Goal: Information Seeking & Learning: Learn about a topic

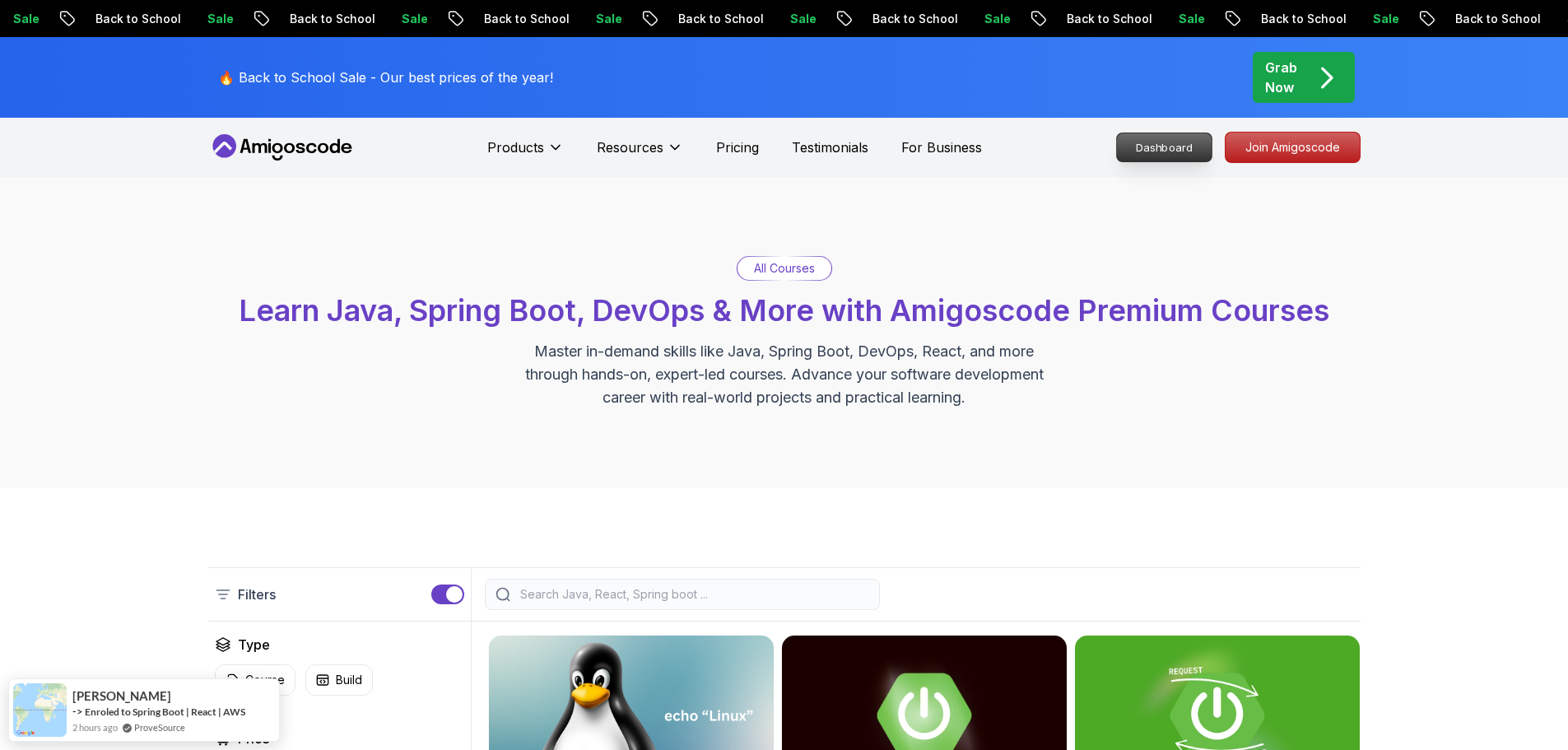
click at [1133, 147] on p "Dashboard" at bounding box center [1164, 148] width 95 height 28
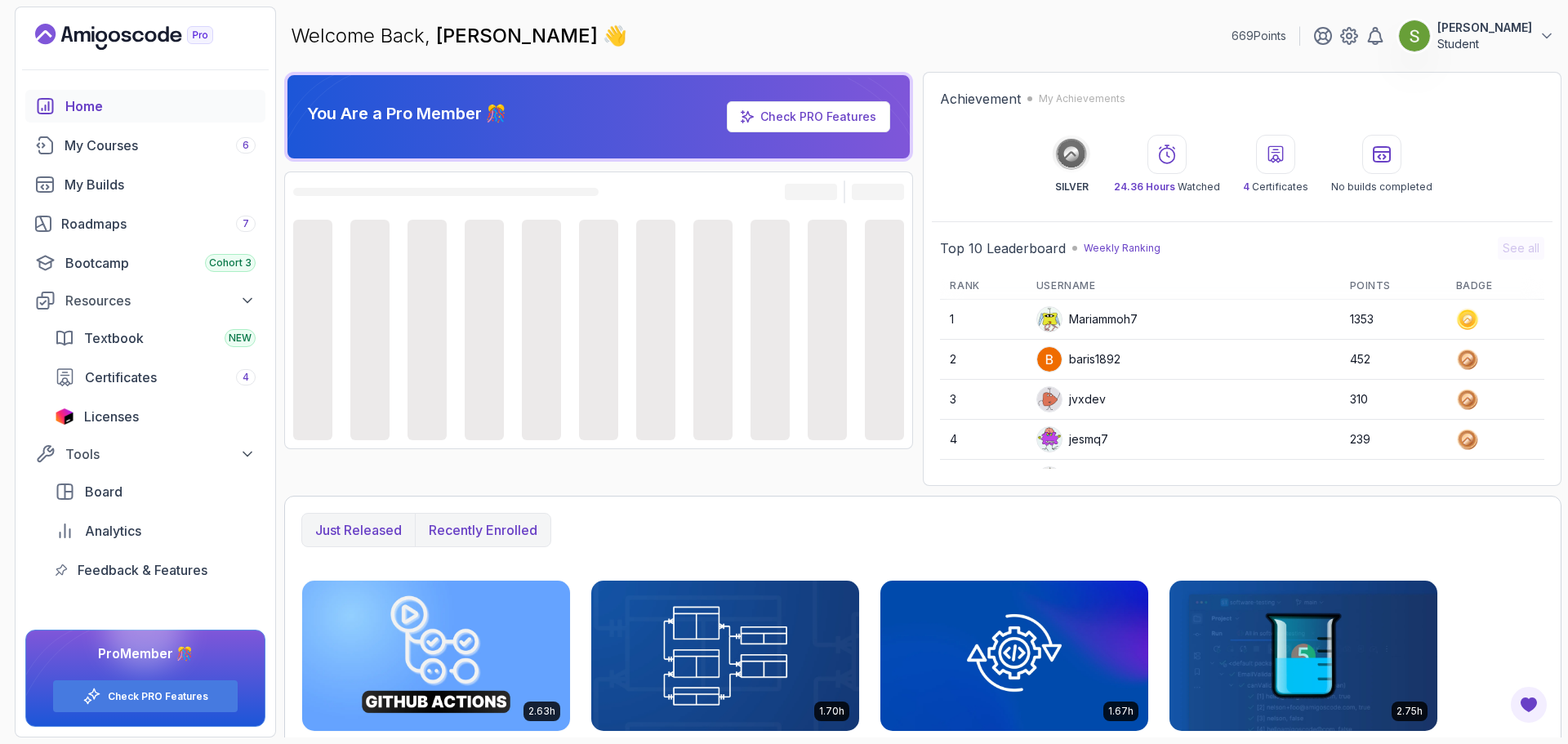
click at [479, 530] on p "Recently enrolled" at bounding box center [483, 530] width 108 height 20
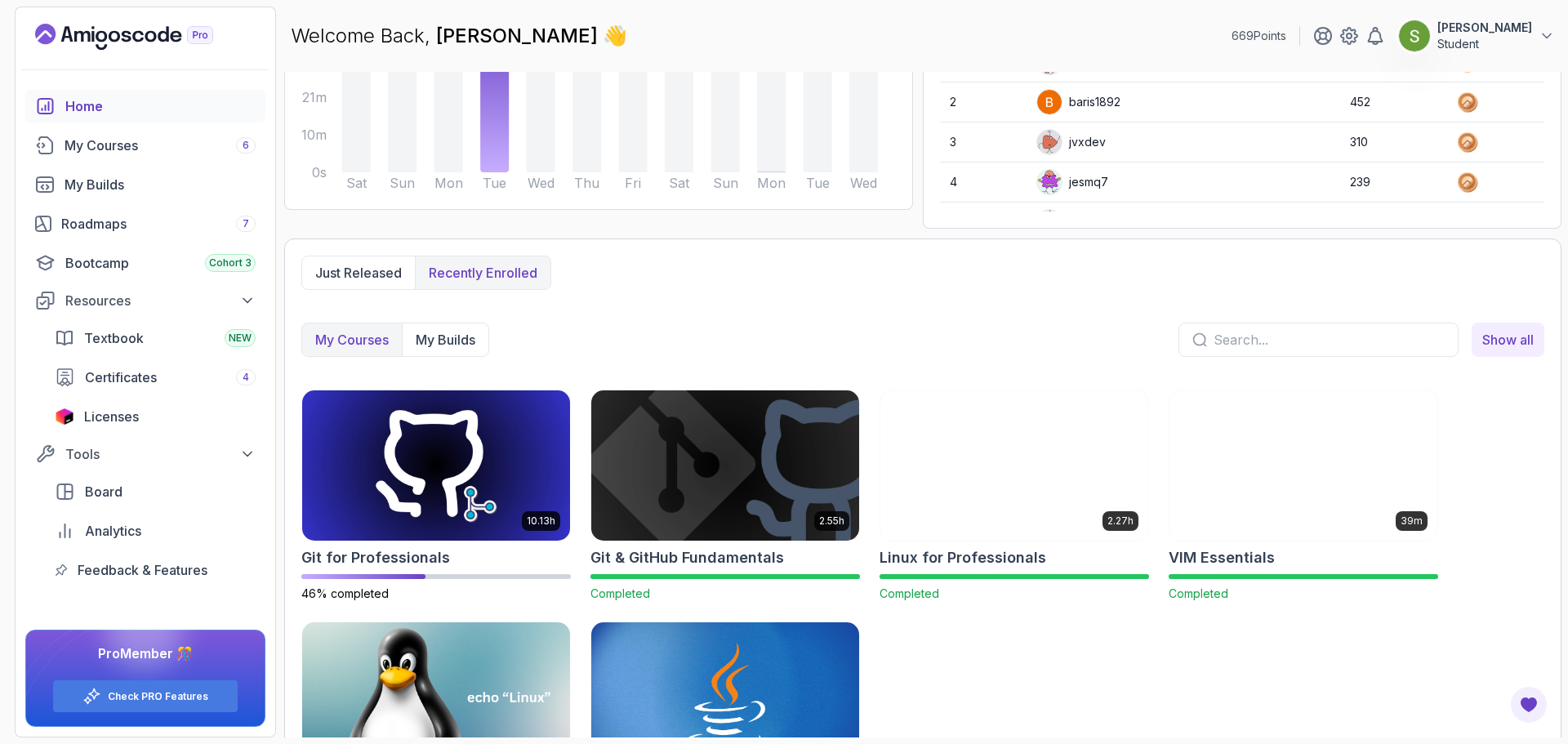
scroll to position [258, 0]
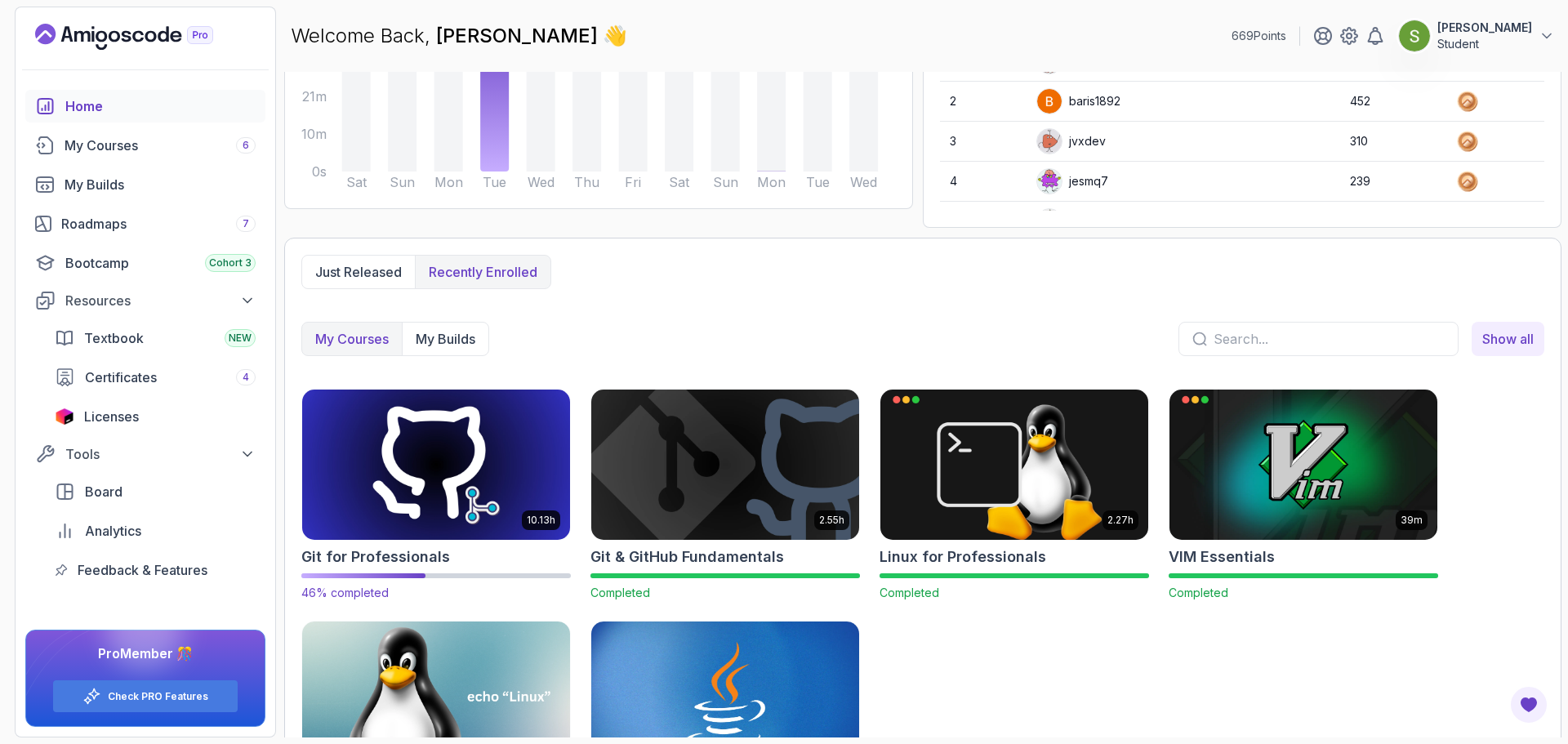
click at [473, 466] on img at bounding box center [436, 465] width 281 height 158
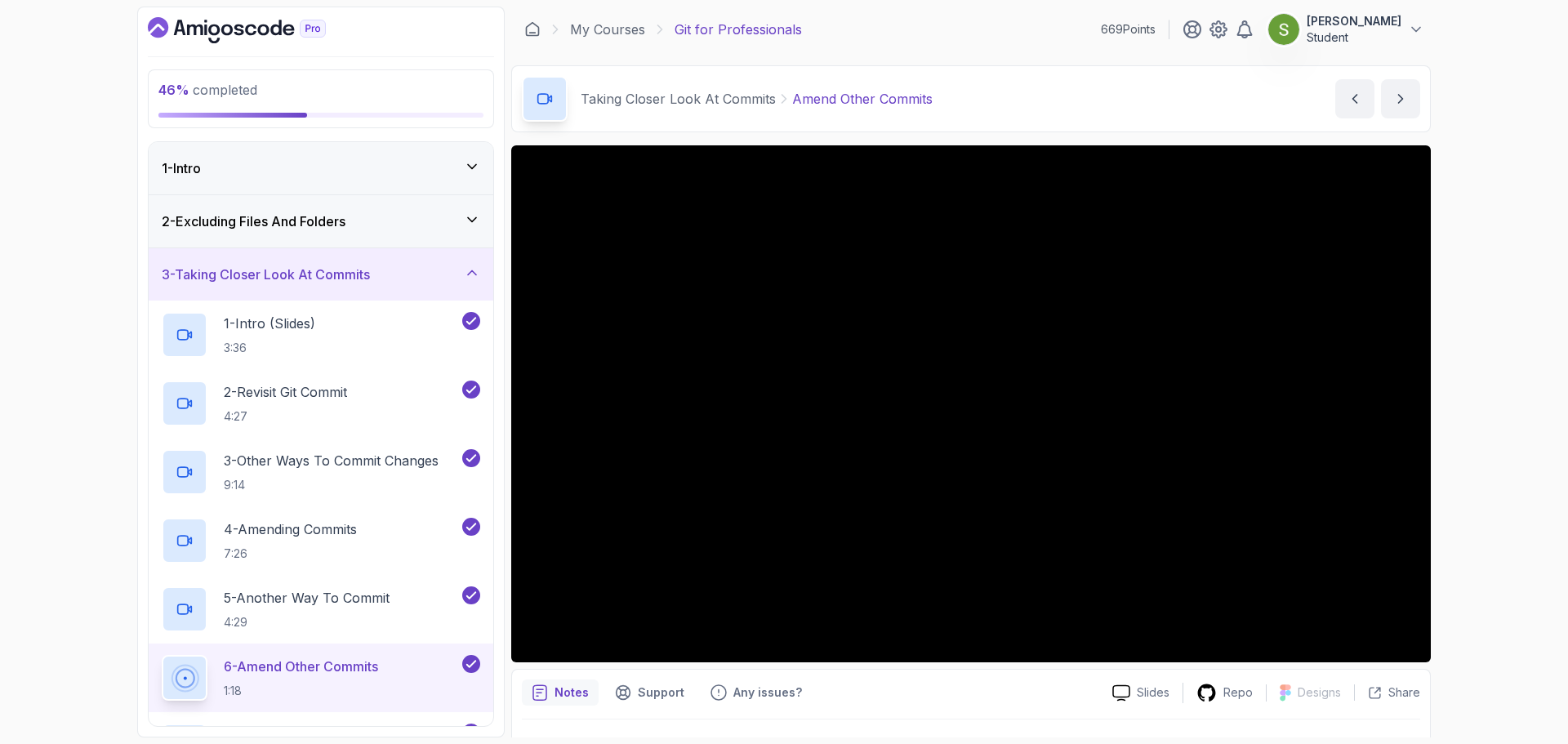
click at [463, 274] on div "3 - Taking Closer Look At Commits" at bounding box center [321, 274] width 319 height 20
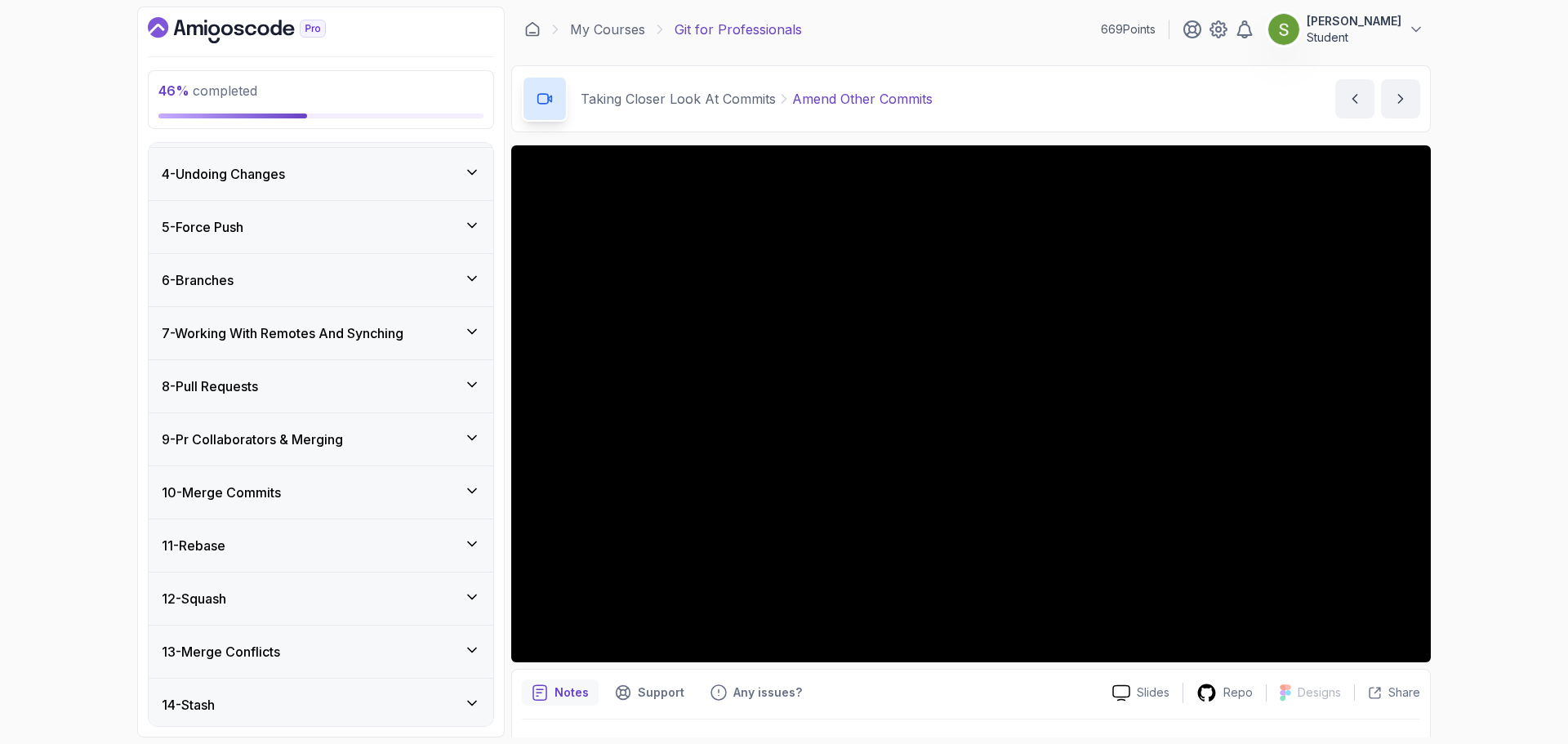
scroll to position [157, 0]
click at [370, 446] on div "9 - Pr Collaborators & Merging" at bounding box center [321, 436] width 319 height 20
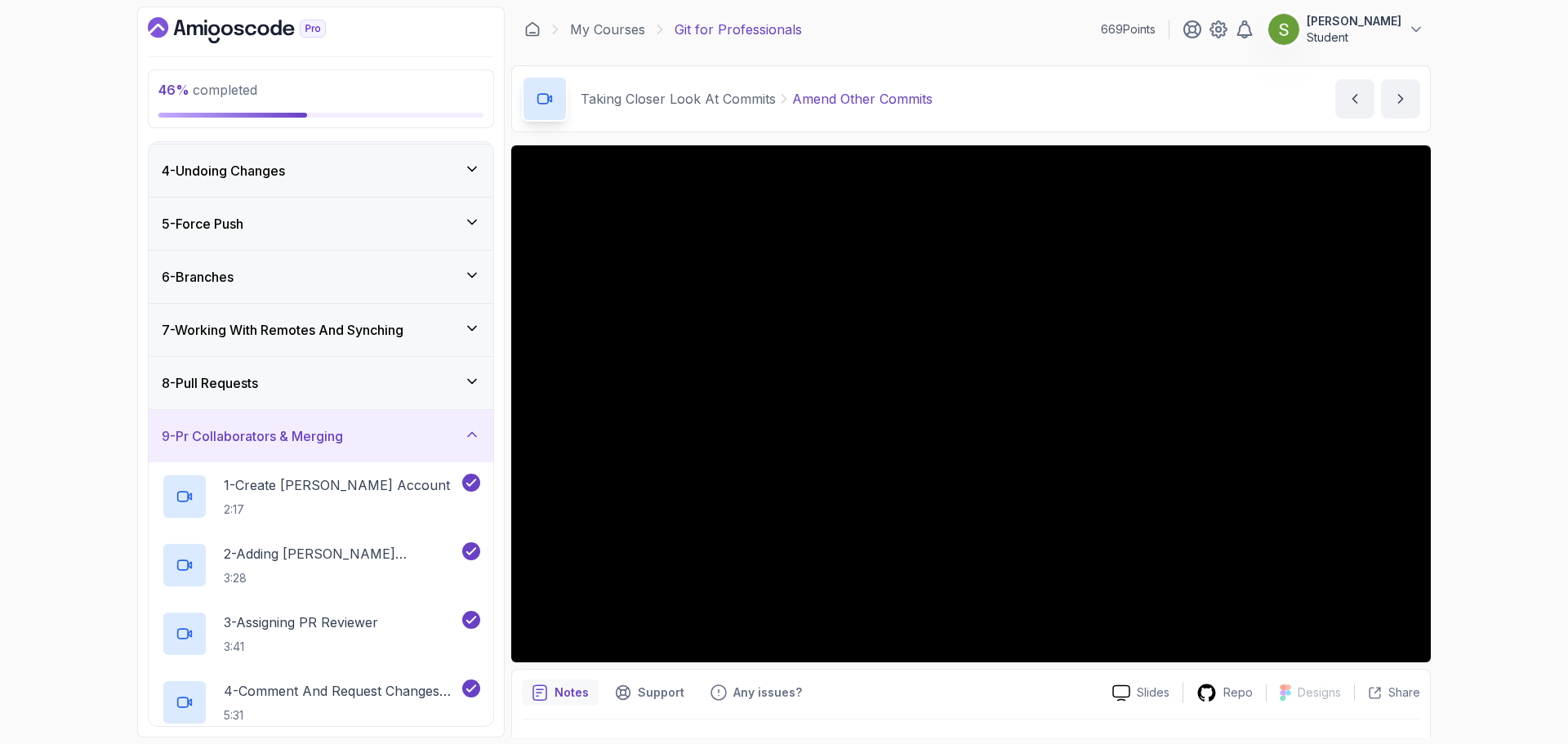
click at [375, 433] on div "9 - Pr Collaborators & Merging" at bounding box center [321, 435] width 319 height 20
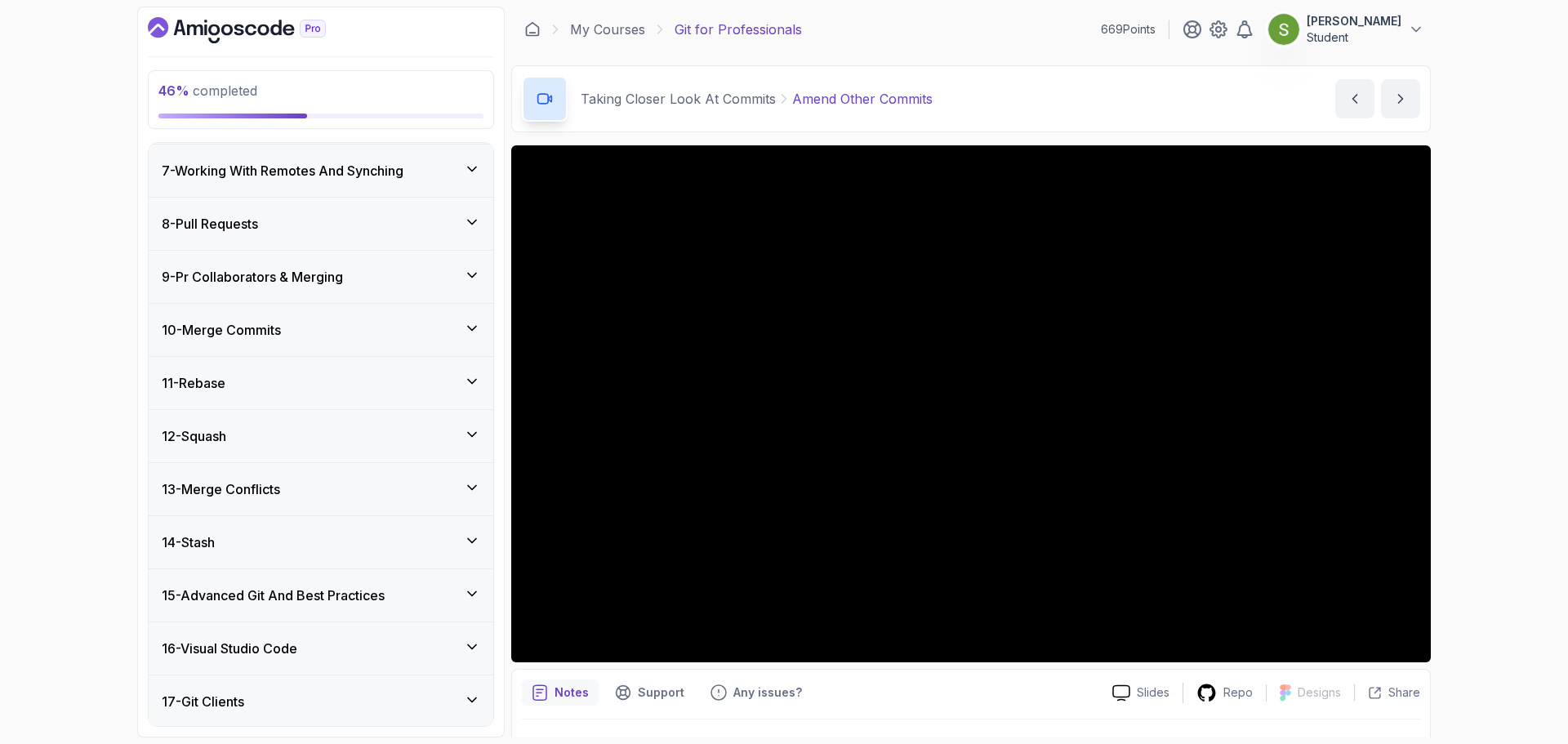
scroll to position [318, 0]
click at [375, 351] on div "10 - Merge Commits" at bounding box center [321, 329] width 344 height 53
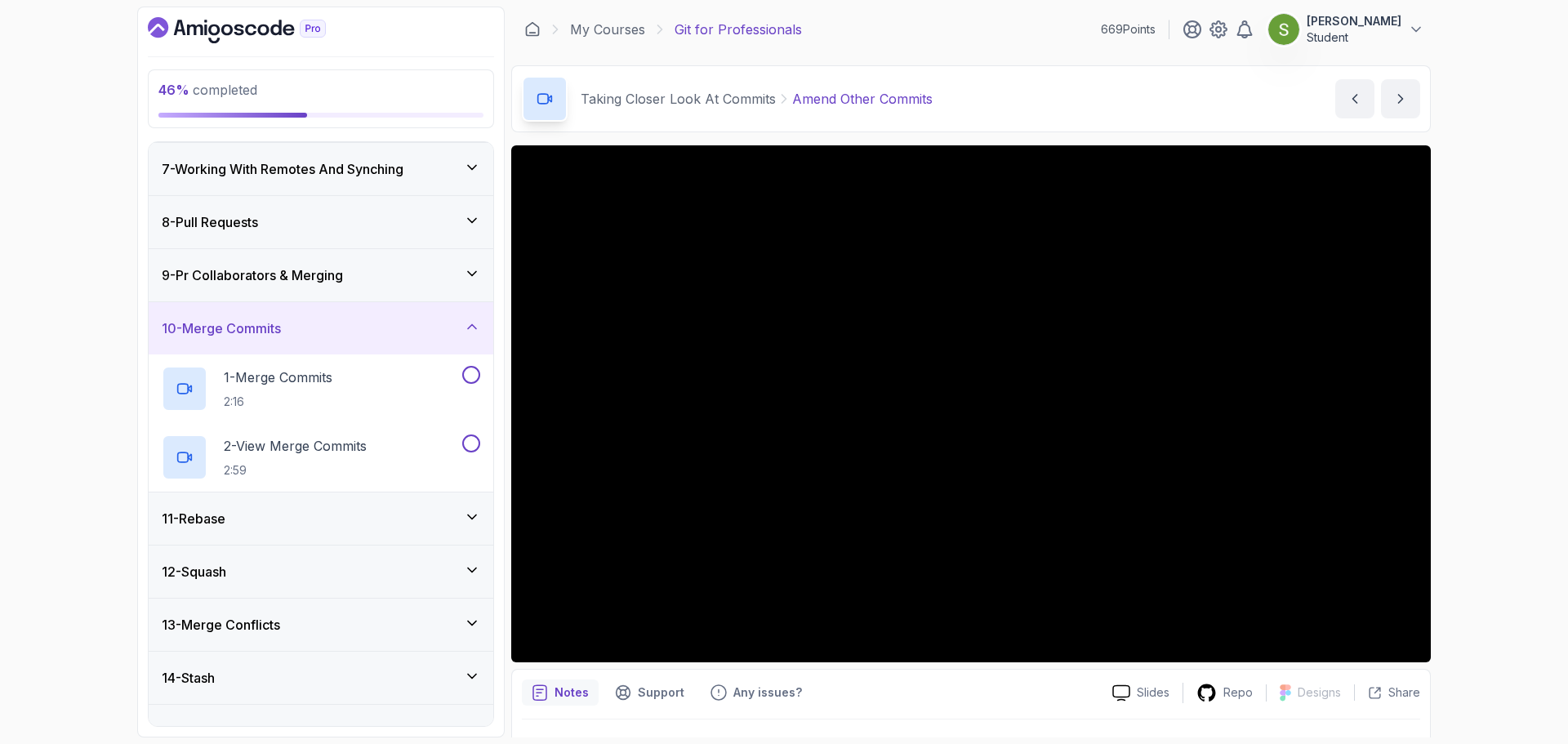
click at [385, 287] on div "9 - Pr Collaborators & Merging" at bounding box center [321, 276] width 344 height 53
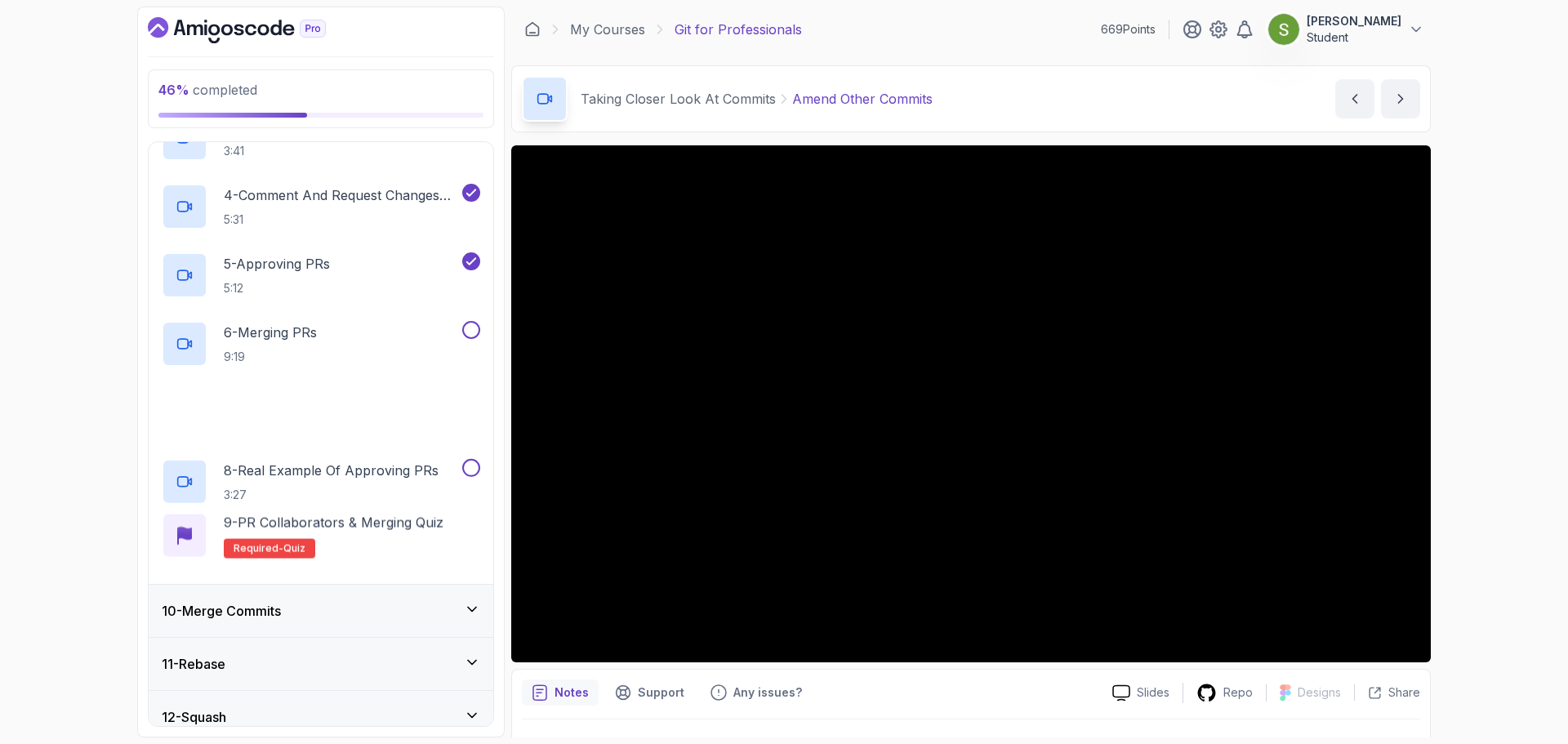
scroll to position [661, 0]
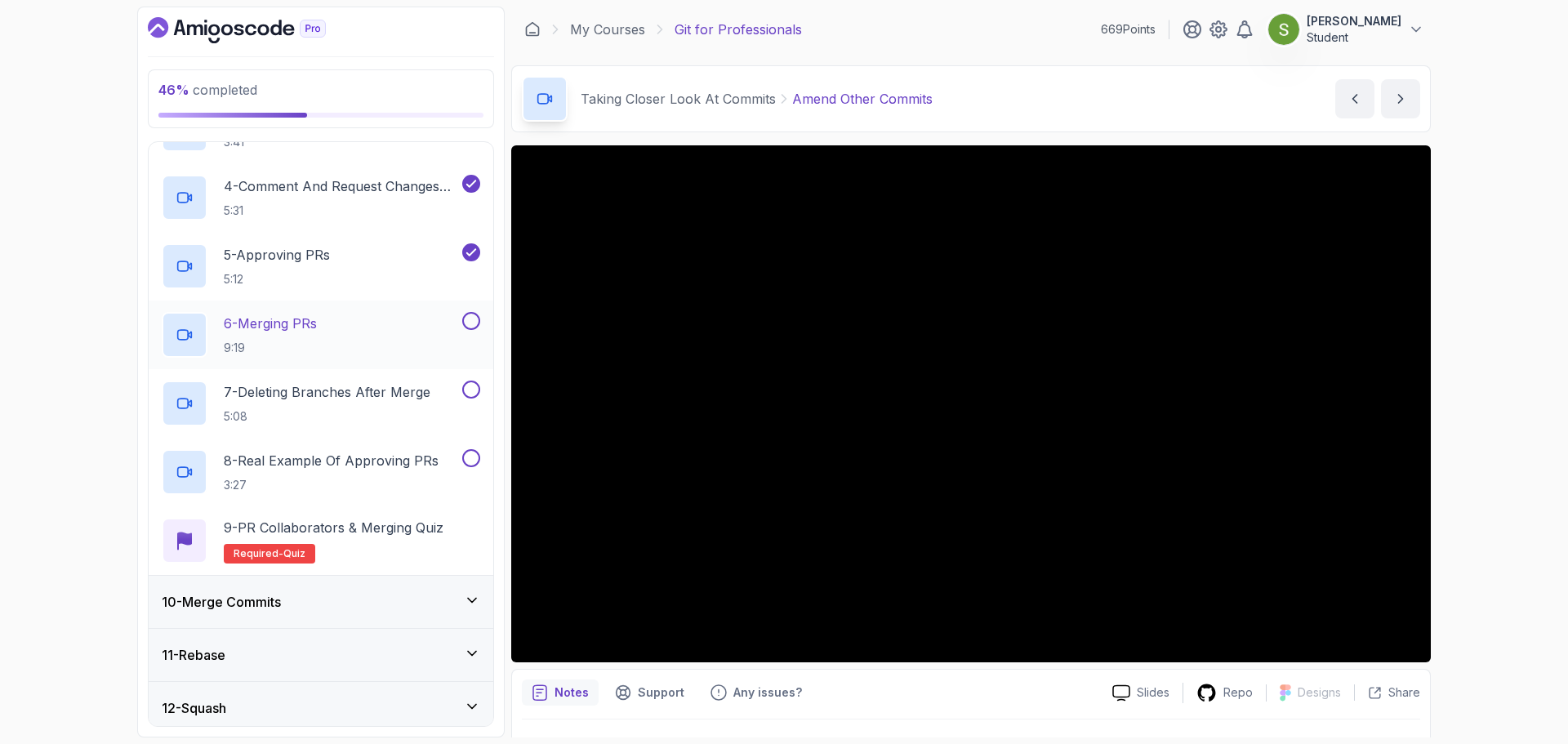
click at [385, 318] on div "6 - Merging PRs 9:19" at bounding box center [310, 335] width 297 height 46
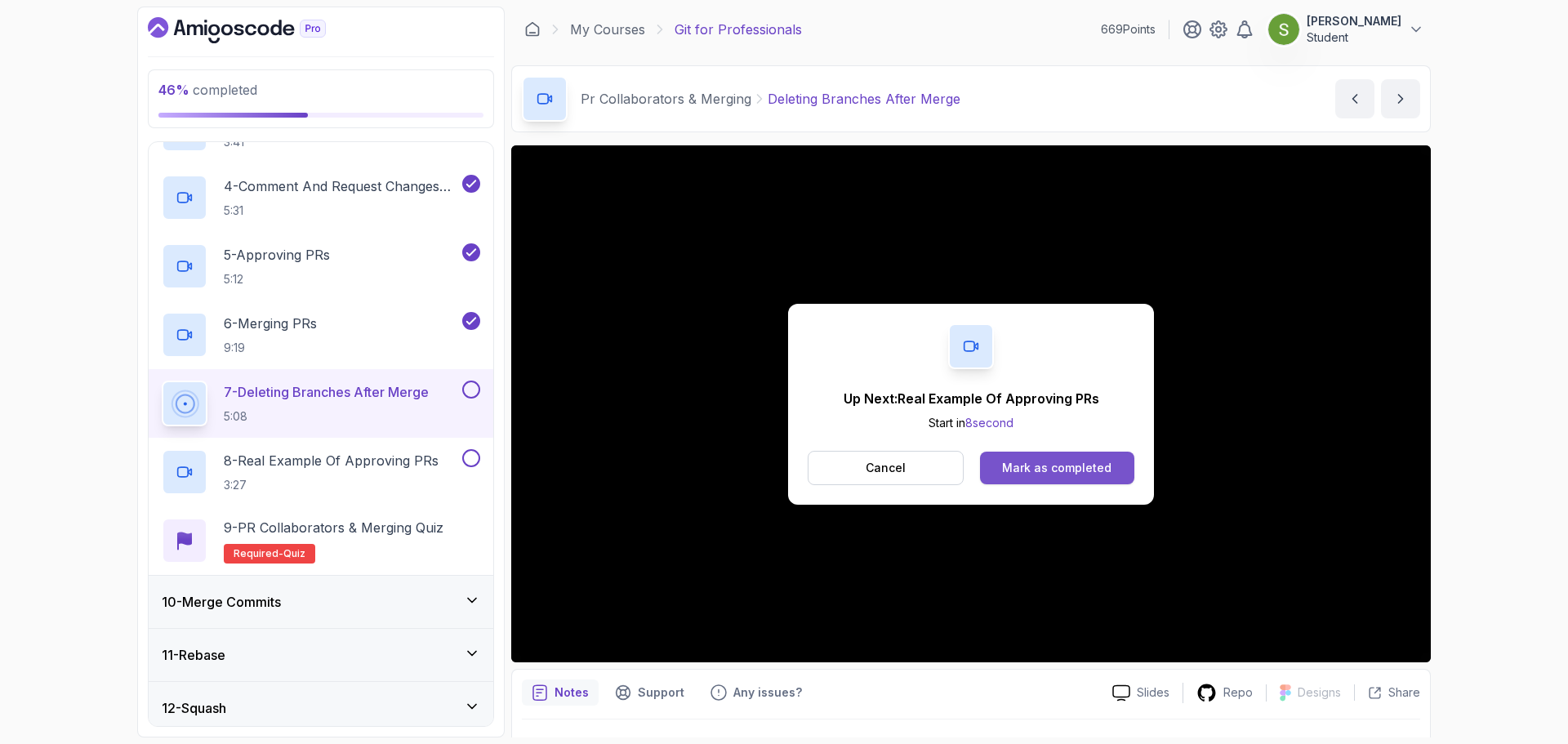
click at [1089, 457] on button "Mark as completed" at bounding box center [1057, 467] width 154 height 33
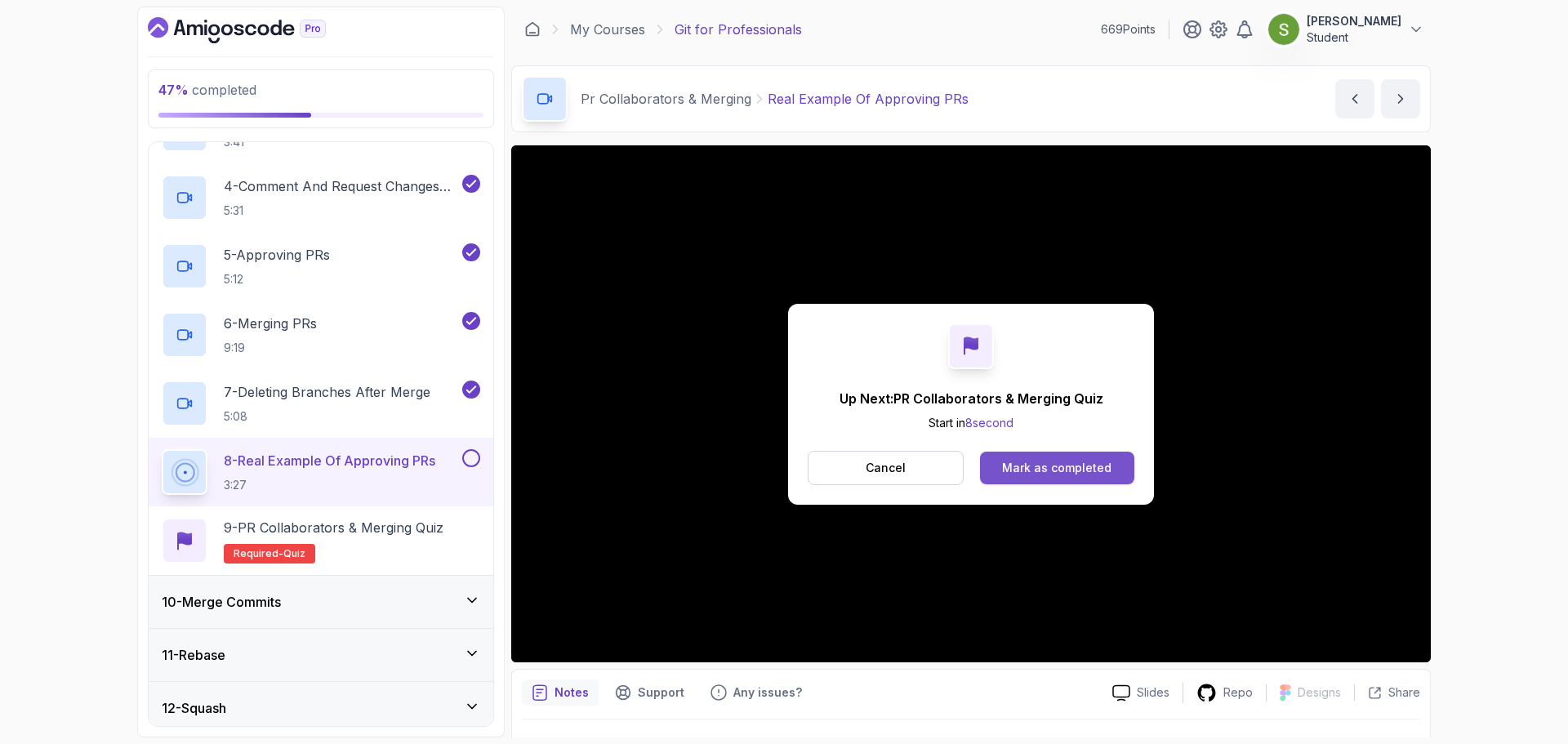
click at [1087, 472] on div "Mark as completed" at bounding box center [1056, 467] width 109 height 16
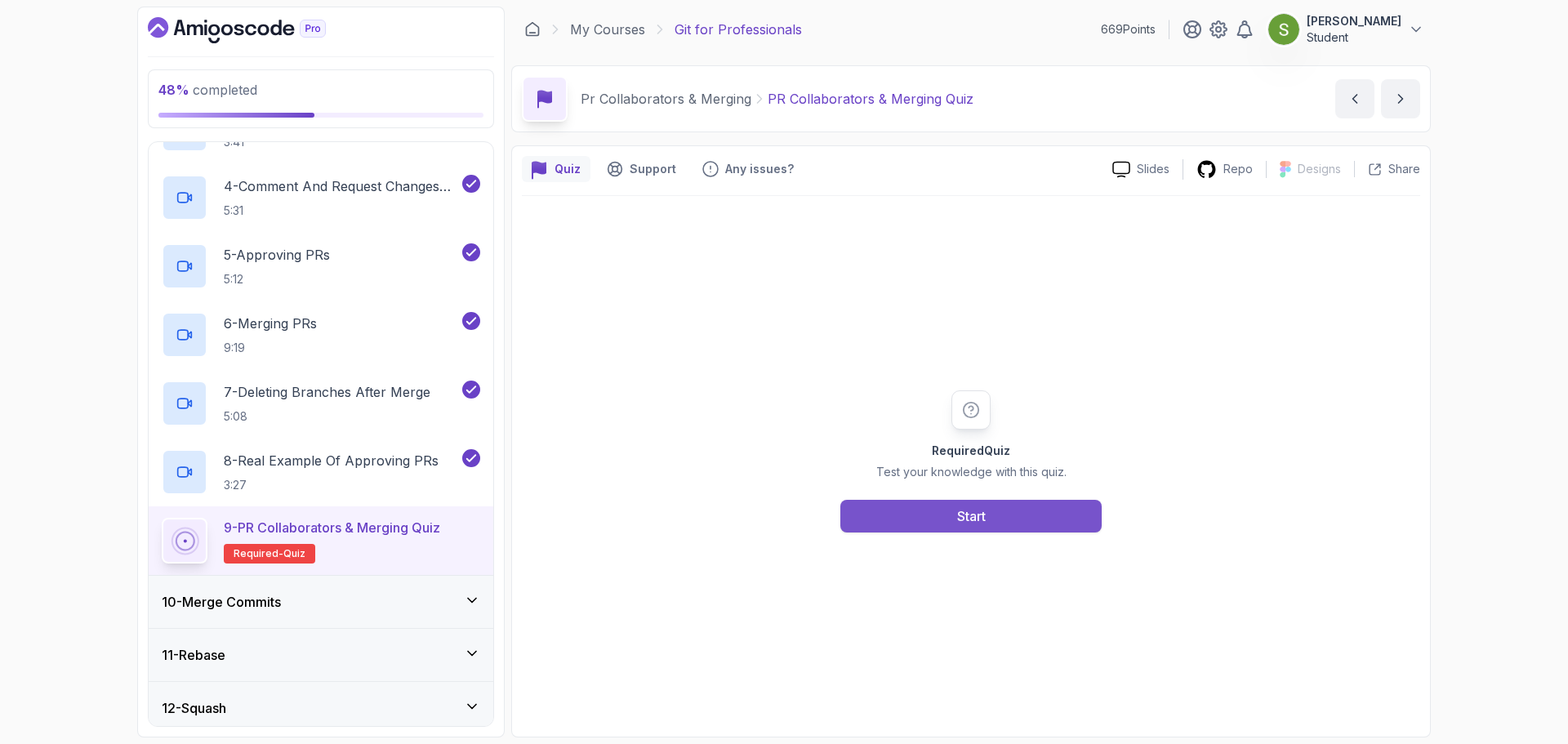
click at [994, 529] on button "Start" at bounding box center [972, 515] width 261 height 33
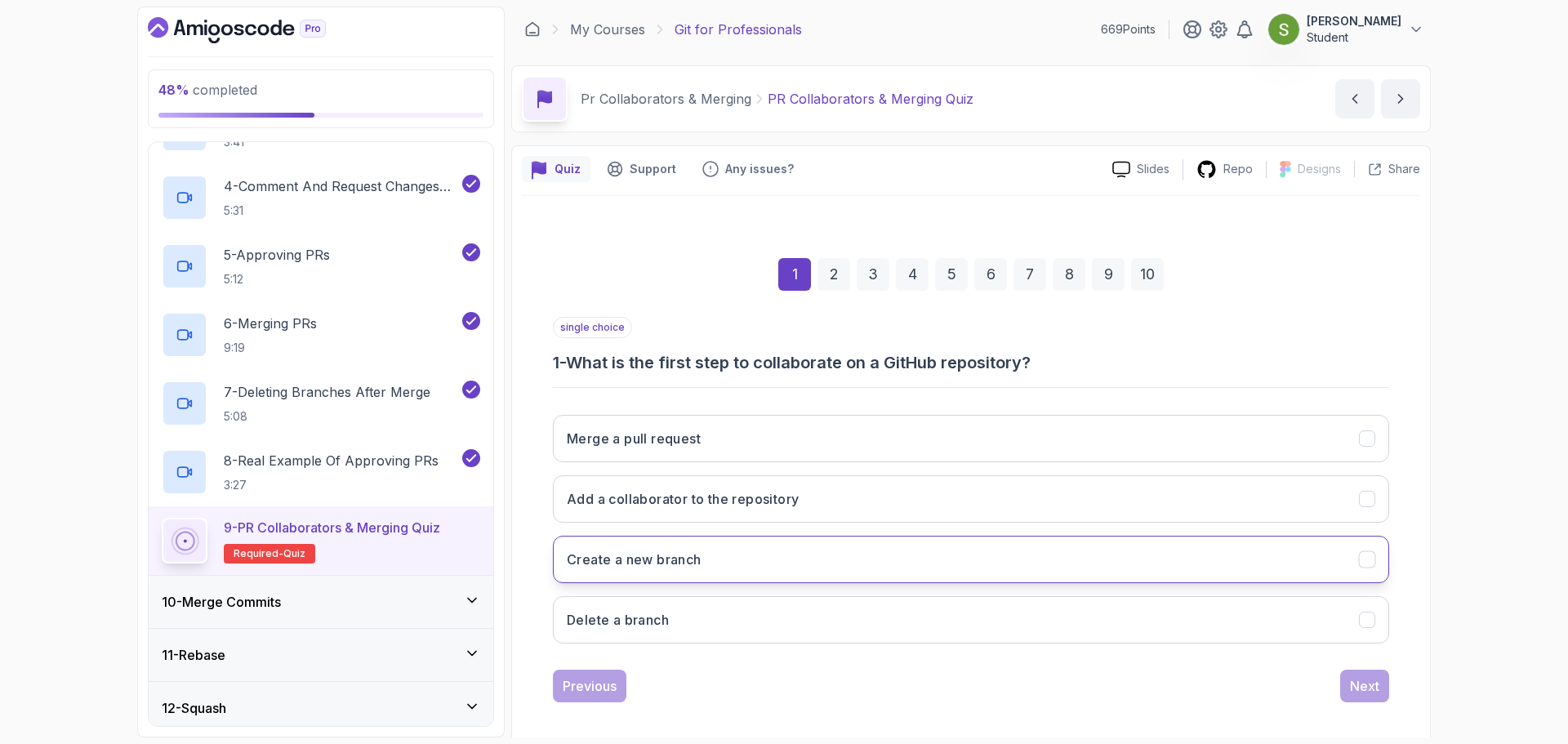
click at [606, 572] on button "Create a new branch" at bounding box center [971, 560] width 836 height 47
click at [1362, 684] on div "Next" at bounding box center [1364, 686] width 29 height 20
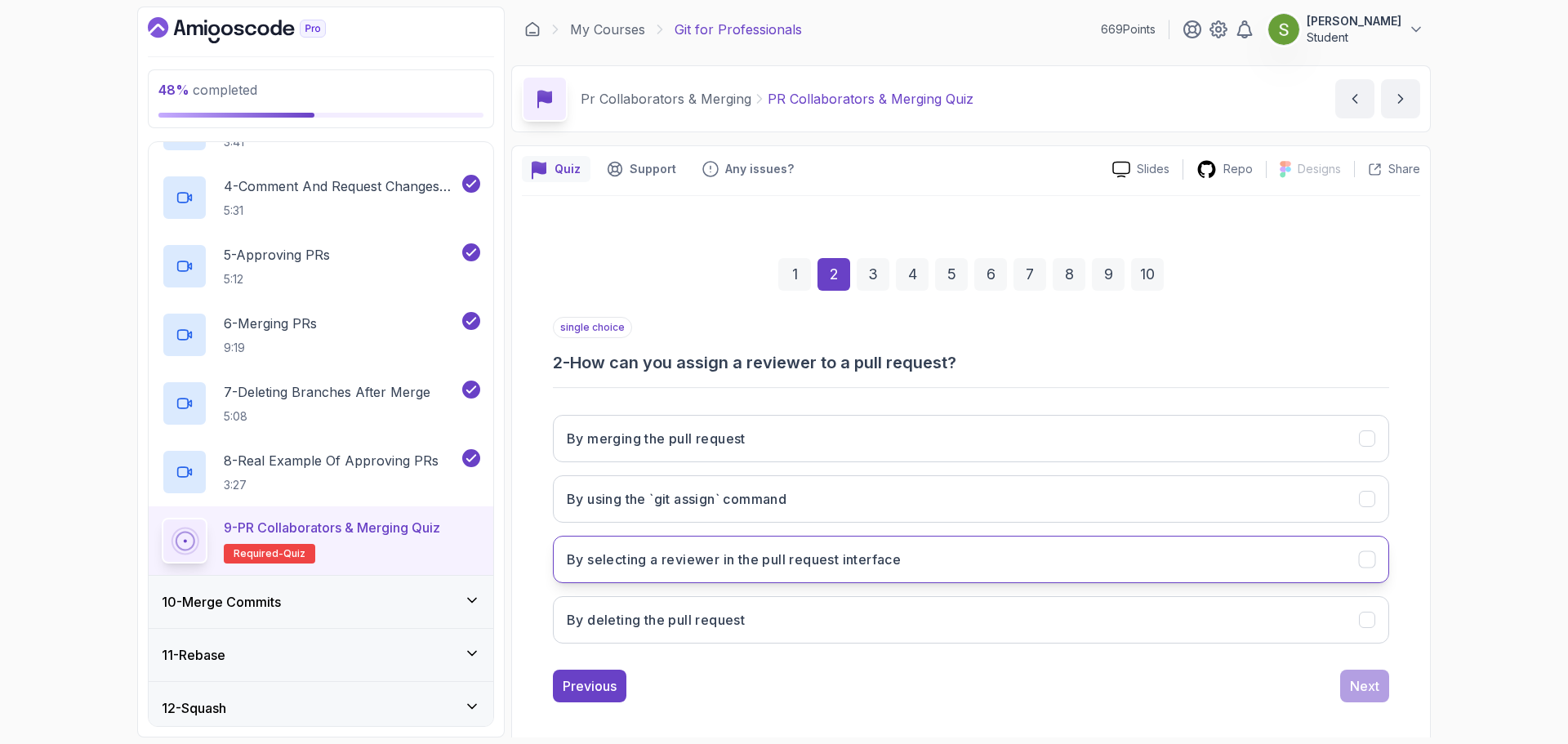
click at [1107, 574] on button "By selecting a reviewer in the pull request interface" at bounding box center [971, 560] width 836 height 47
click at [1354, 689] on div "Next" at bounding box center [1364, 686] width 29 height 20
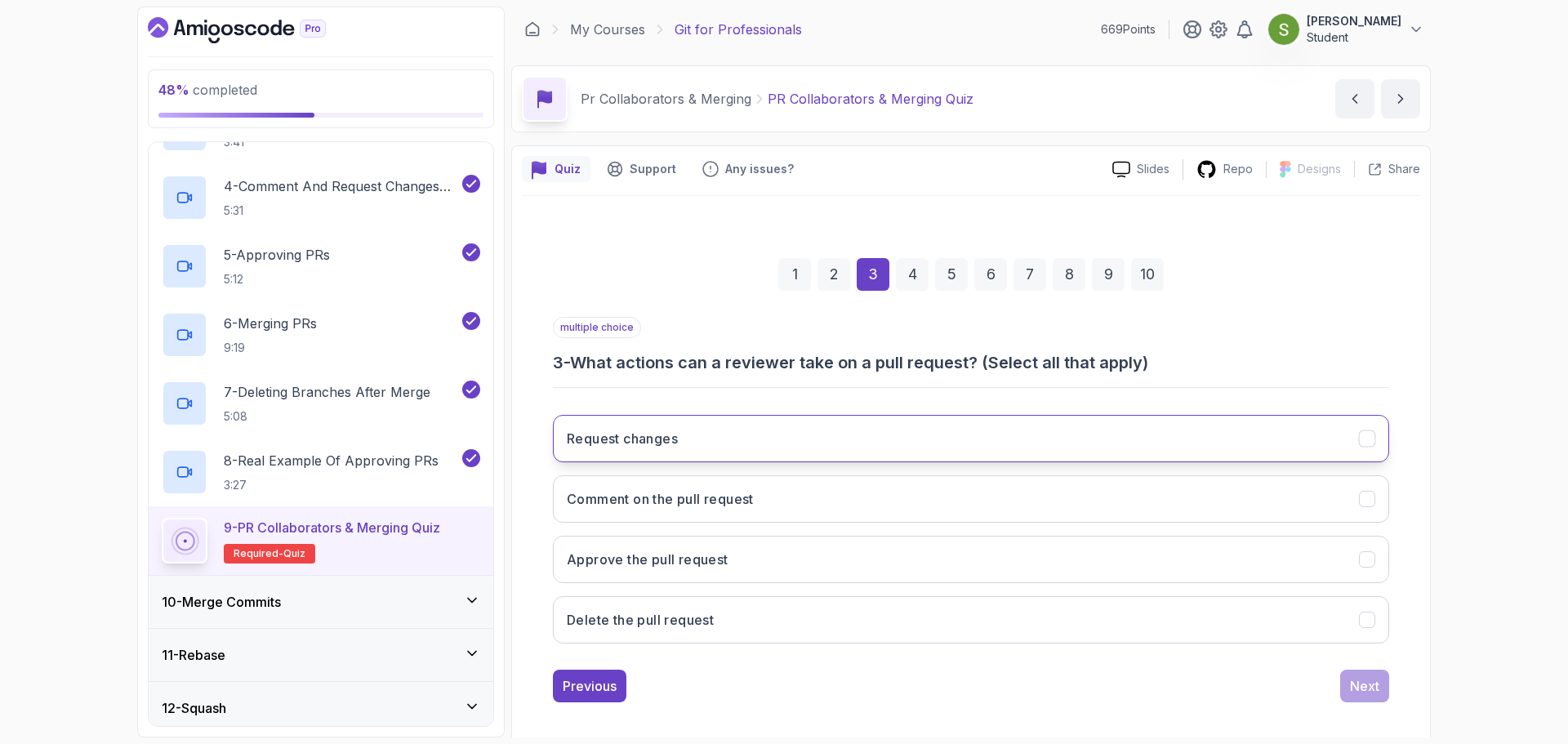
click at [1181, 445] on button "Request changes" at bounding box center [971, 438] width 836 height 47
click at [1162, 499] on button "Comment on the pull request" at bounding box center [971, 499] width 836 height 47
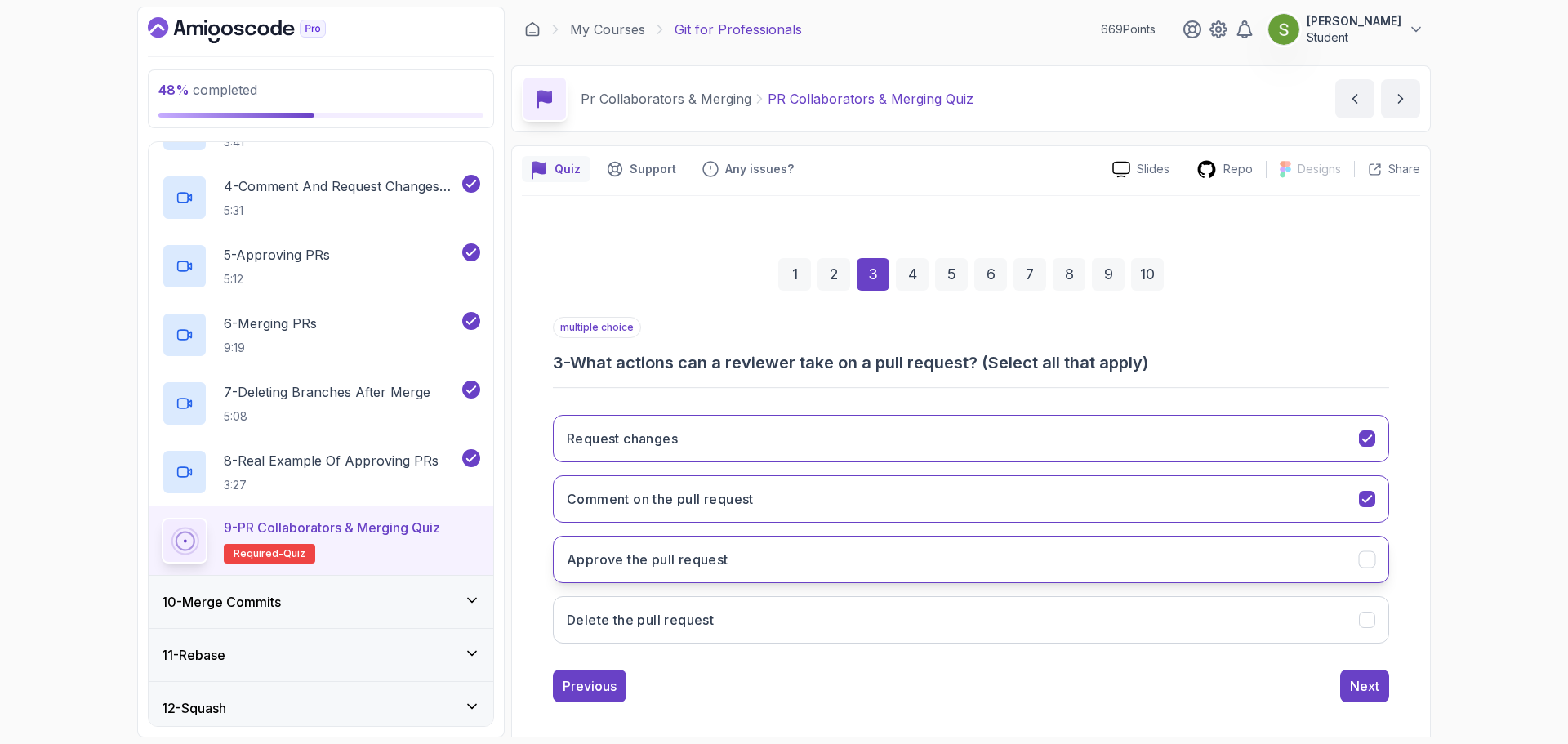
click at [1158, 539] on button "Approve the pull request" at bounding box center [971, 560] width 836 height 47
click at [1367, 679] on div "Next" at bounding box center [1364, 686] width 29 height 20
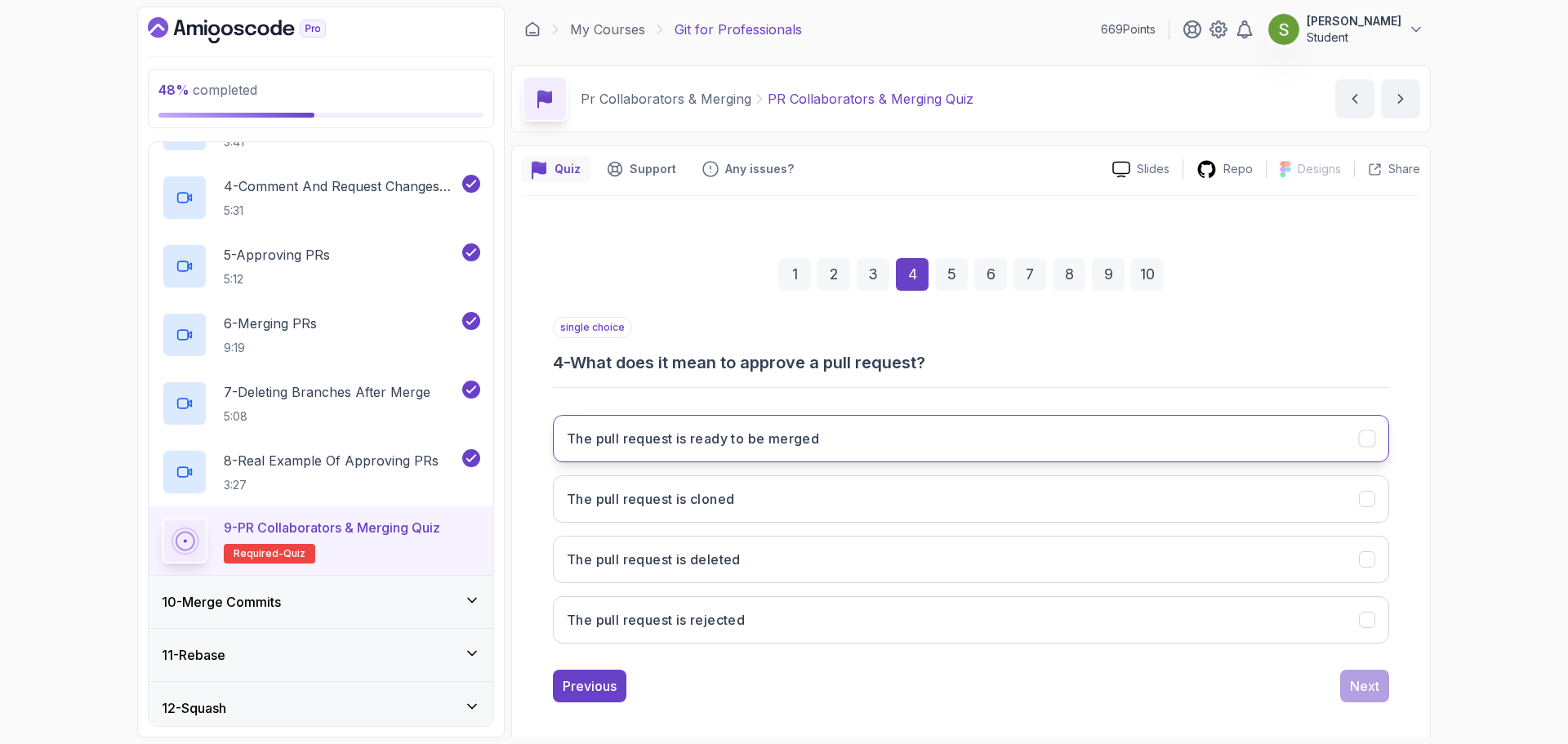
click at [1116, 446] on button "The pull request is ready to be merged" at bounding box center [971, 438] width 836 height 47
click at [1375, 675] on button "Next" at bounding box center [1365, 686] width 49 height 33
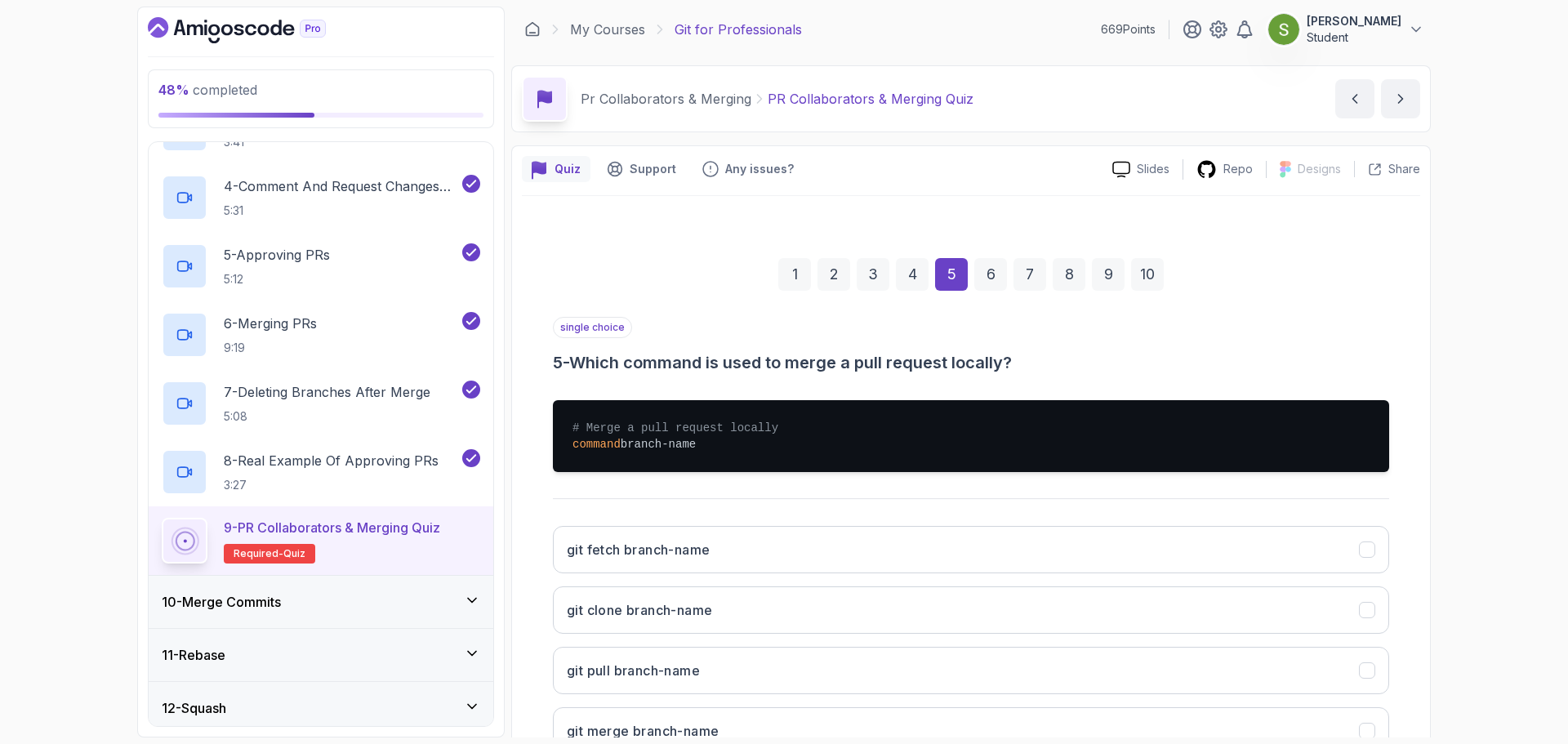
scroll to position [122, 0]
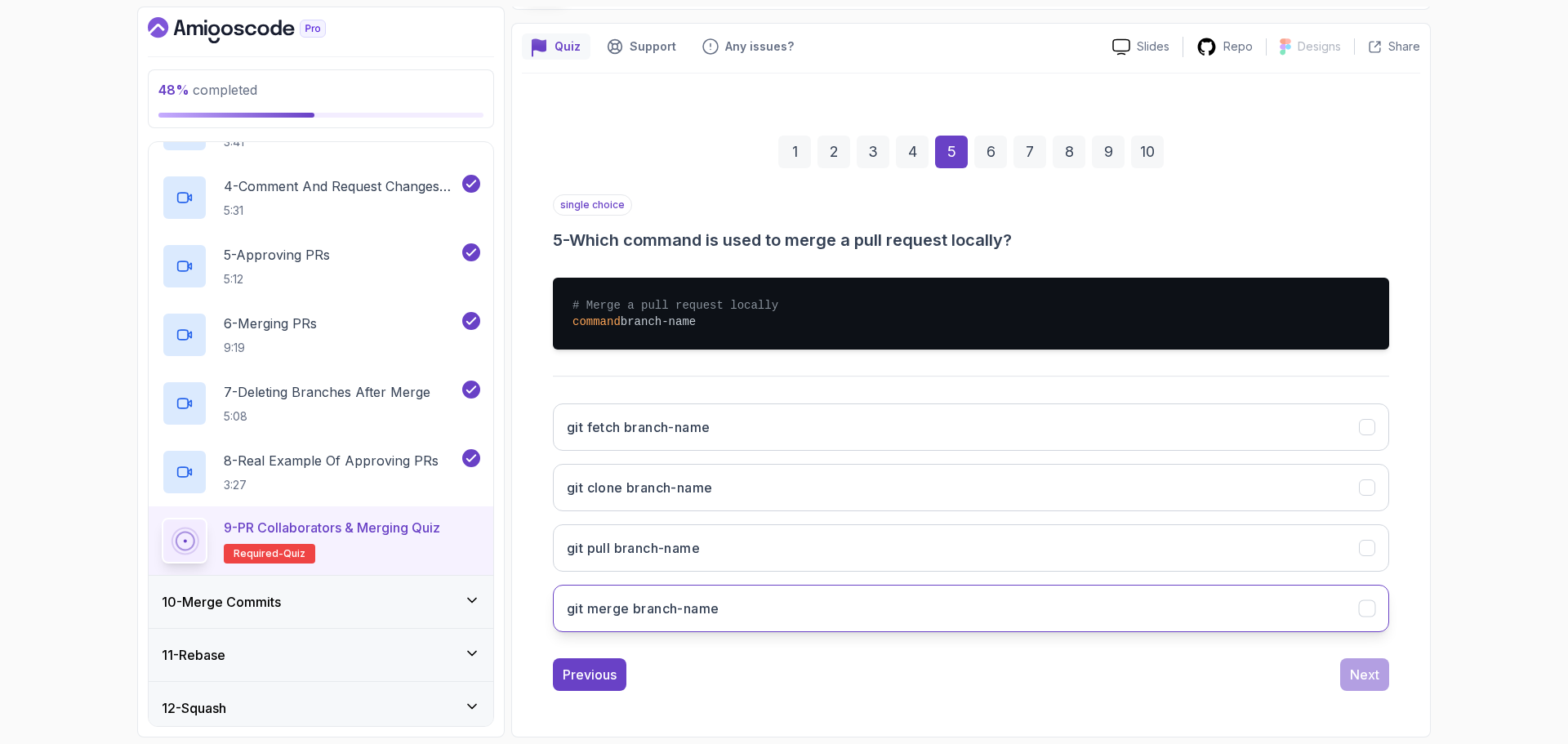
click at [1247, 623] on button "git merge branch-name" at bounding box center [971, 609] width 836 height 47
click at [1371, 673] on div "Next" at bounding box center [1364, 674] width 29 height 20
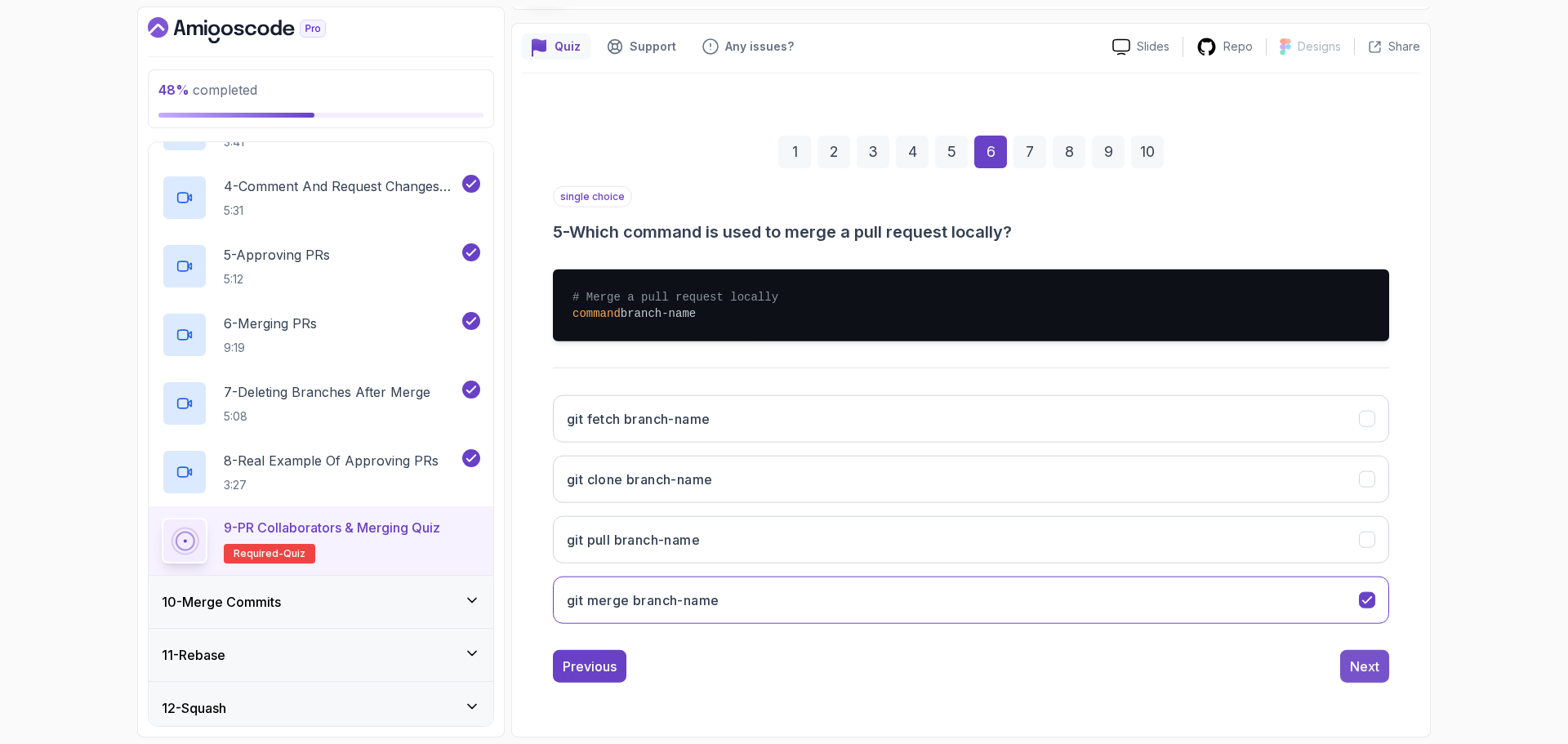
scroll to position [11, 0]
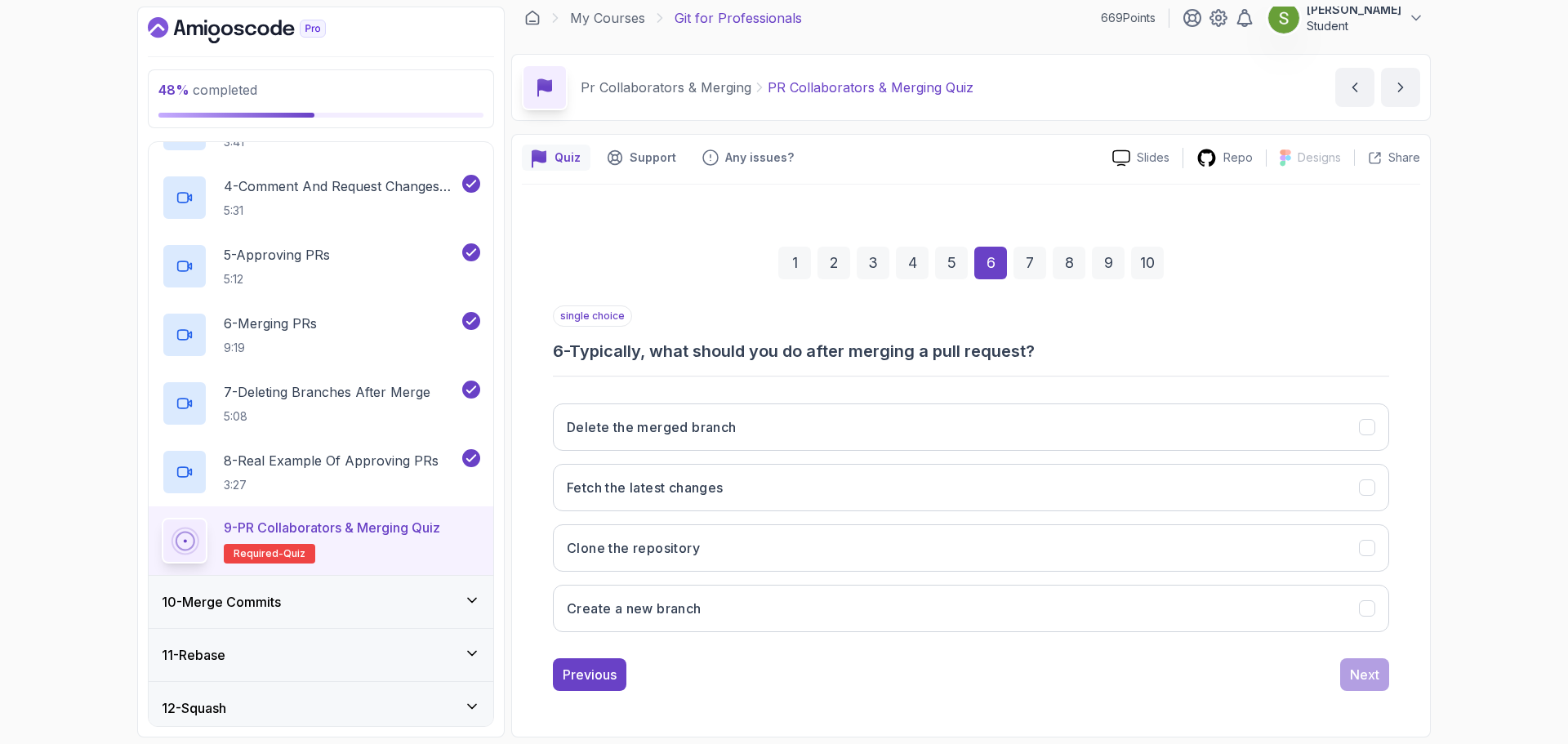
click at [1059, 451] on div "Delete the merged branch Fetch the latest changes Clone the repository Create a…" at bounding box center [971, 517] width 836 height 255
click at [1095, 436] on button "Delete the merged branch" at bounding box center [971, 427] width 836 height 47
click at [1370, 685] on button "Next" at bounding box center [1365, 674] width 49 height 33
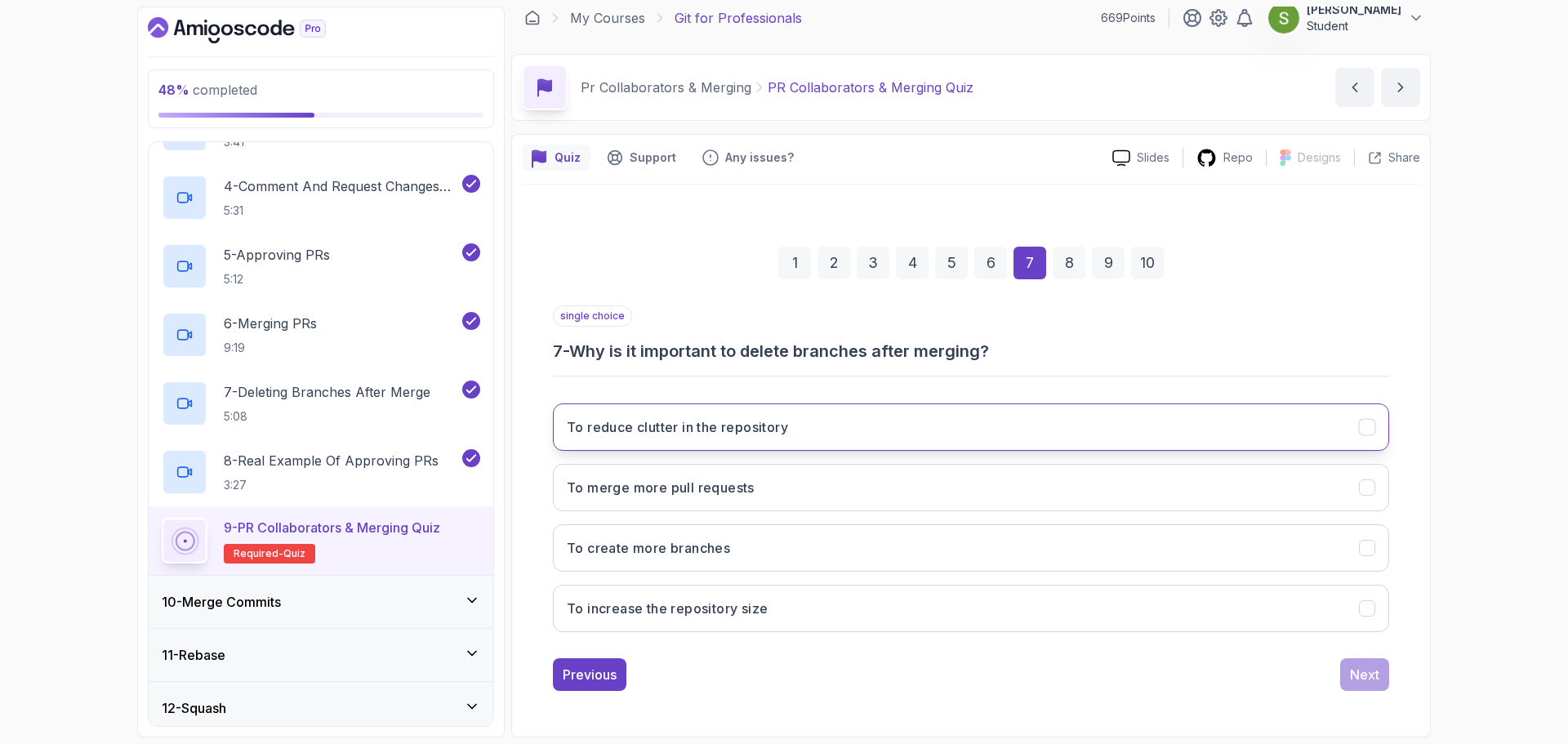
click at [1006, 437] on button "To reduce clutter in the repository" at bounding box center [971, 427] width 836 height 47
click at [1371, 667] on div "Next" at bounding box center [1364, 674] width 29 height 20
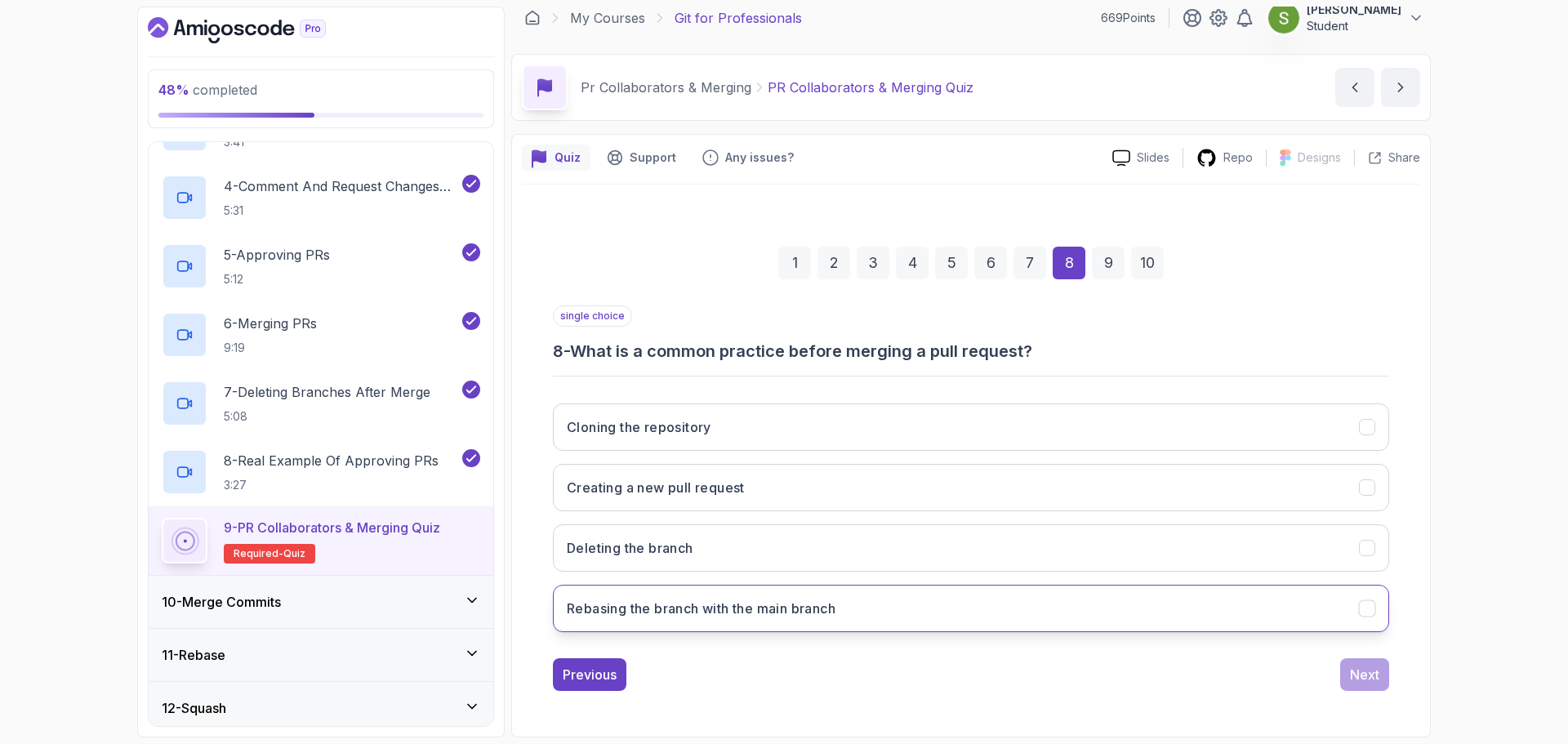
click at [1168, 612] on button "Rebasing the branch with the main branch" at bounding box center [971, 609] width 836 height 47
click at [1371, 671] on div "Next" at bounding box center [1364, 674] width 29 height 20
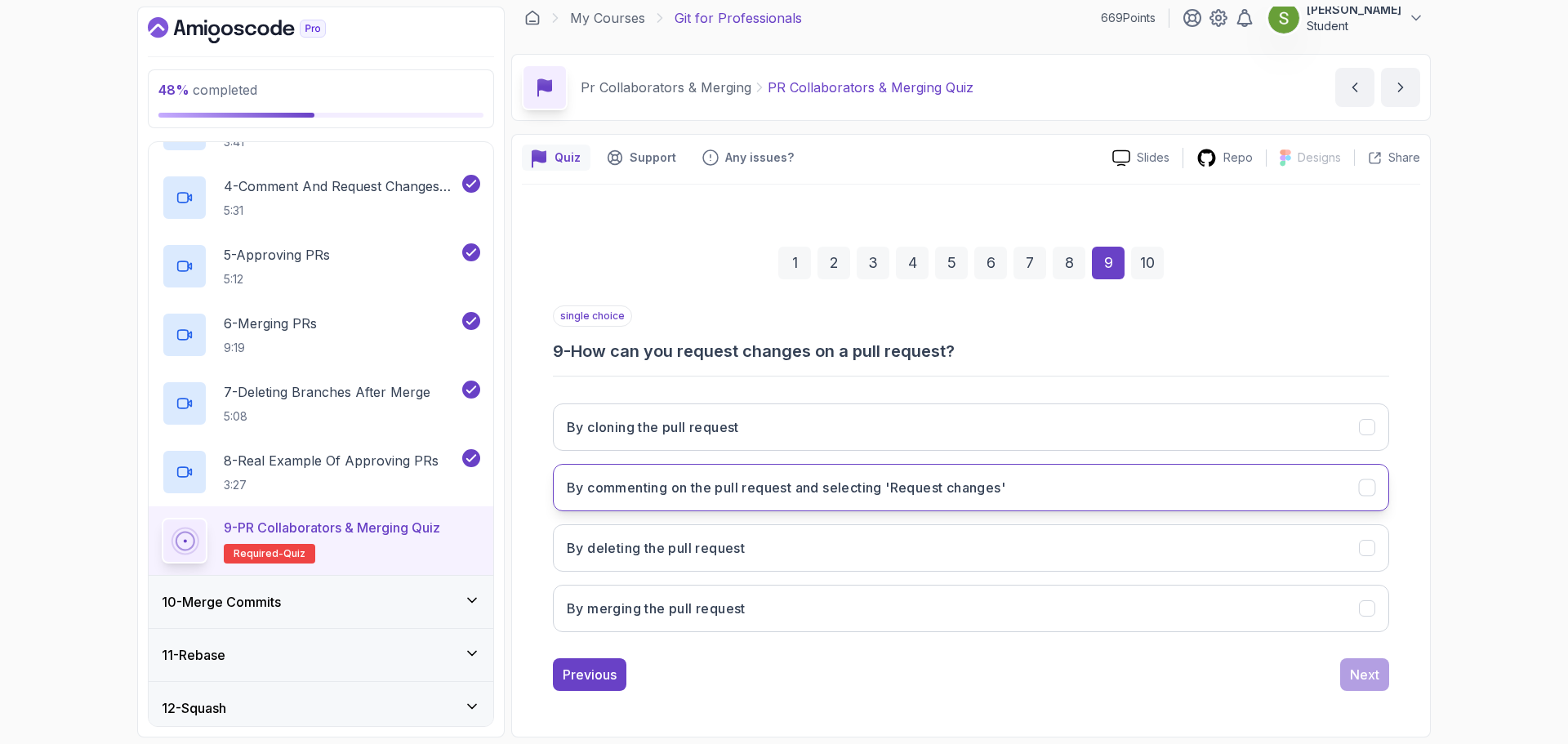
click at [1069, 498] on button "By commenting on the pull request and selecting 'Request changes'" at bounding box center [971, 487] width 836 height 47
click at [1368, 681] on div "Next" at bounding box center [1364, 674] width 29 height 20
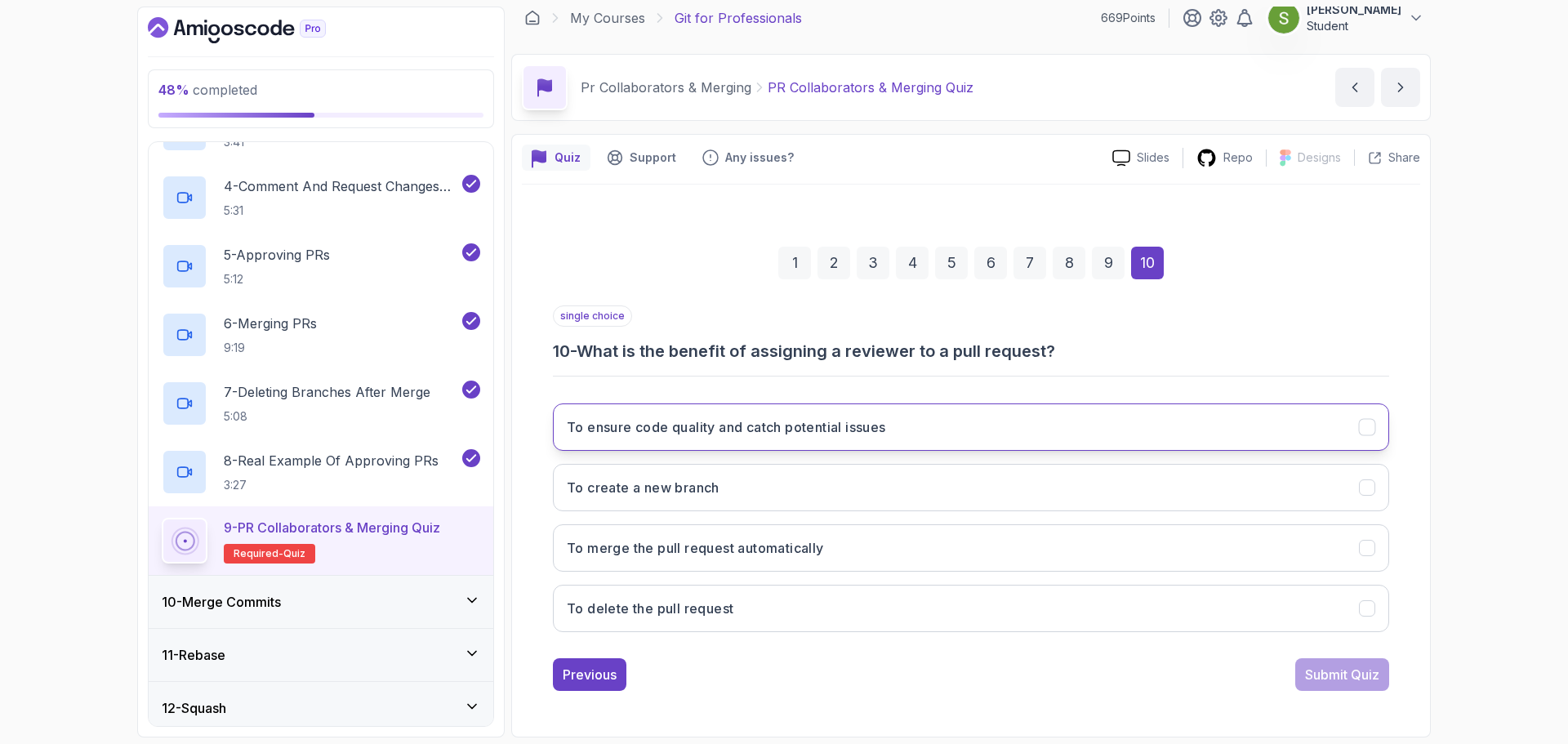
click at [1148, 435] on button "To ensure code quality and catch potential issues" at bounding box center [971, 427] width 836 height 47
click at [1343, 673] on div "Submit Quiz" at bounding box center [1342, 674] width 74 height 20
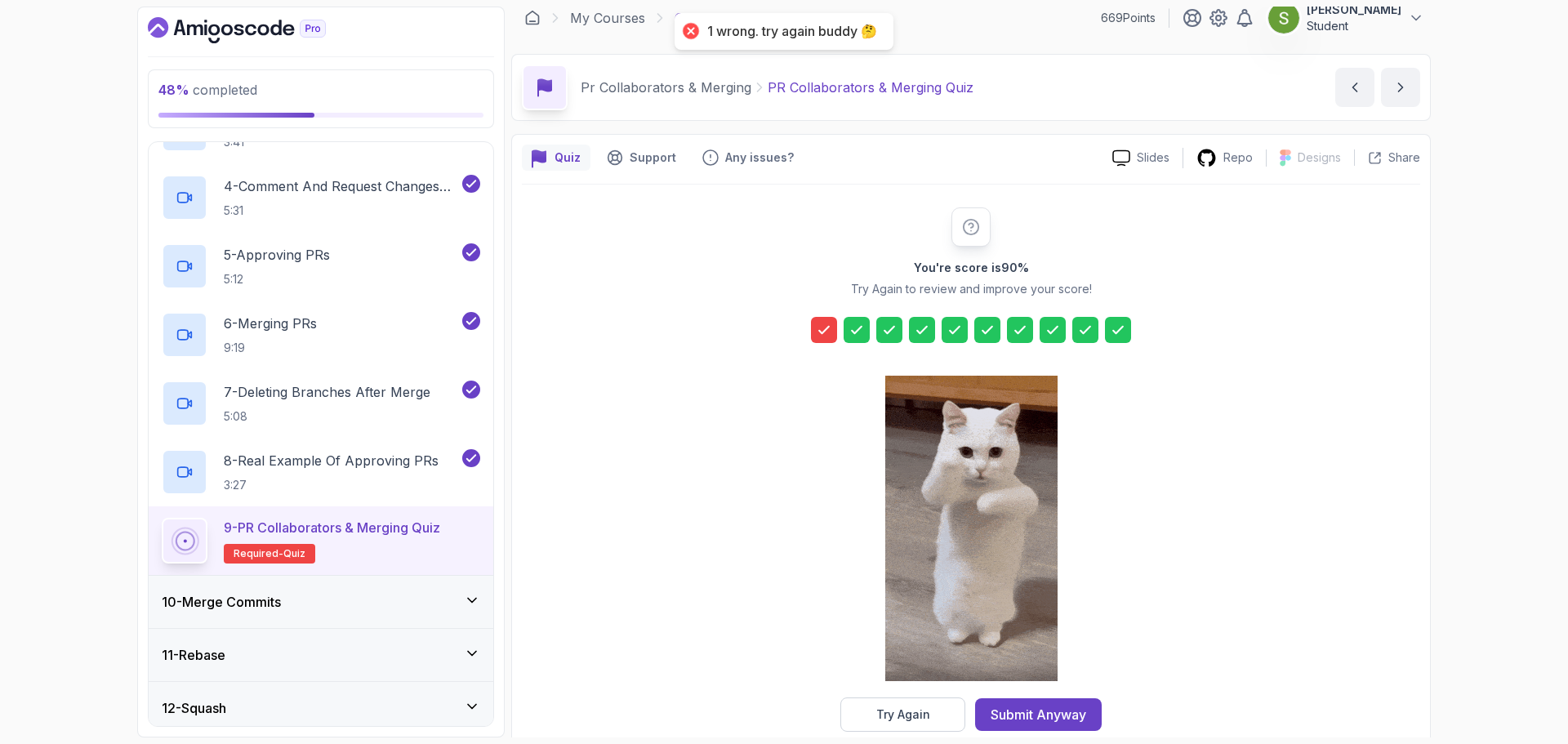
click at [816, 340] on div at bounding box center [824, 330] width 26 height 26
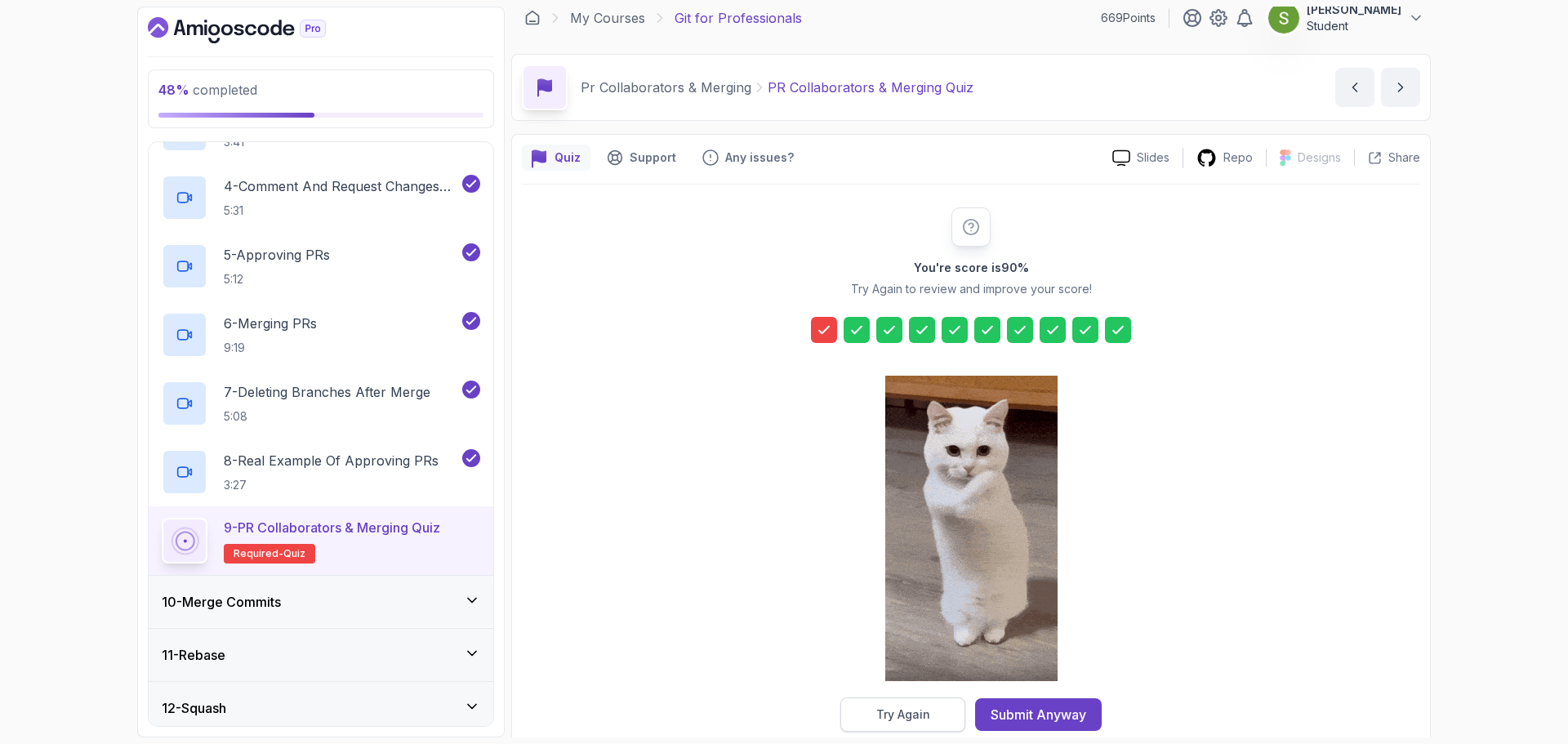
click at [919, 718] on div "Try Again" at bounding box center [903, 714] width 54 height 16
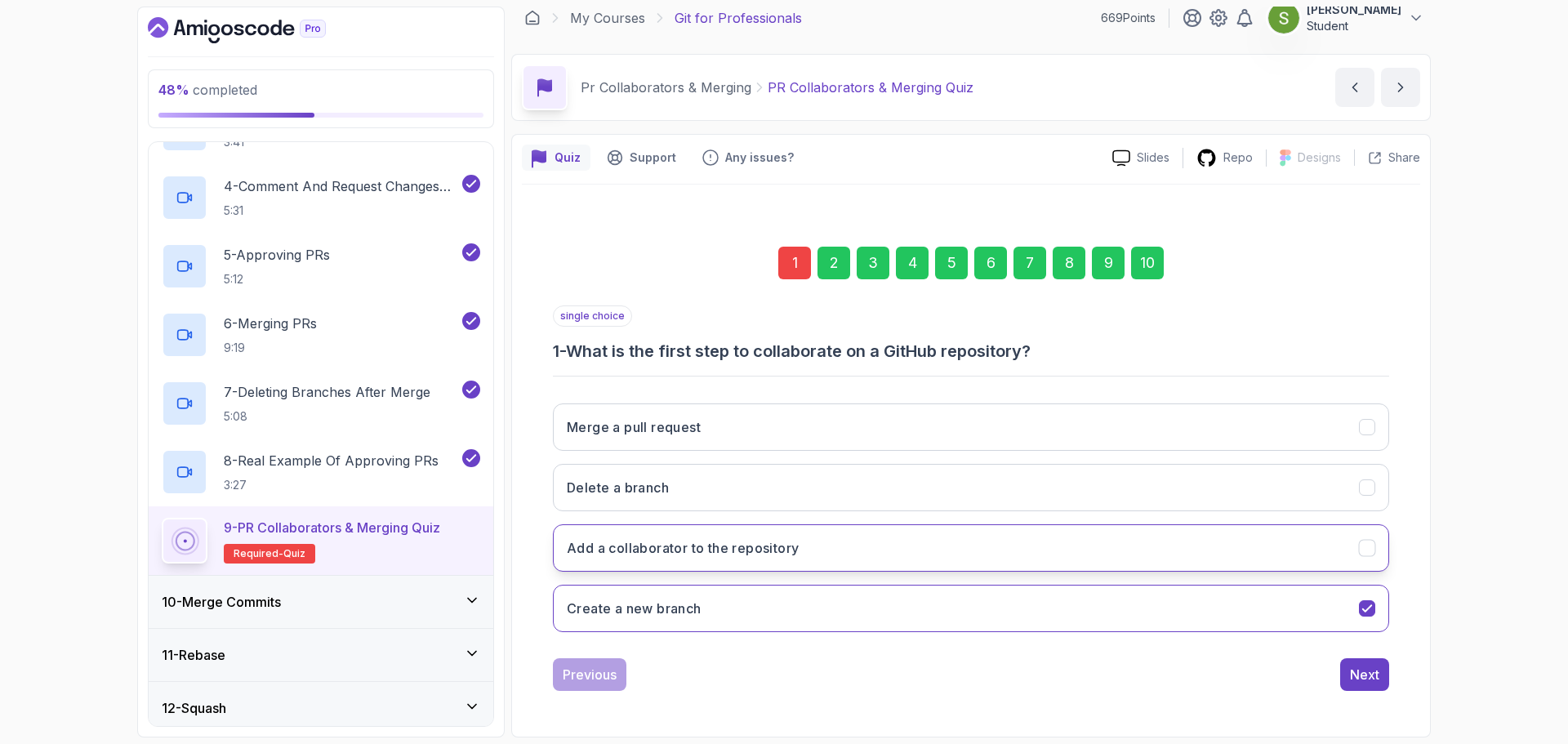
click at [840, 548] on button "Add a collaborator to the repository" at bounding box center [971, 547] width 836 height 47
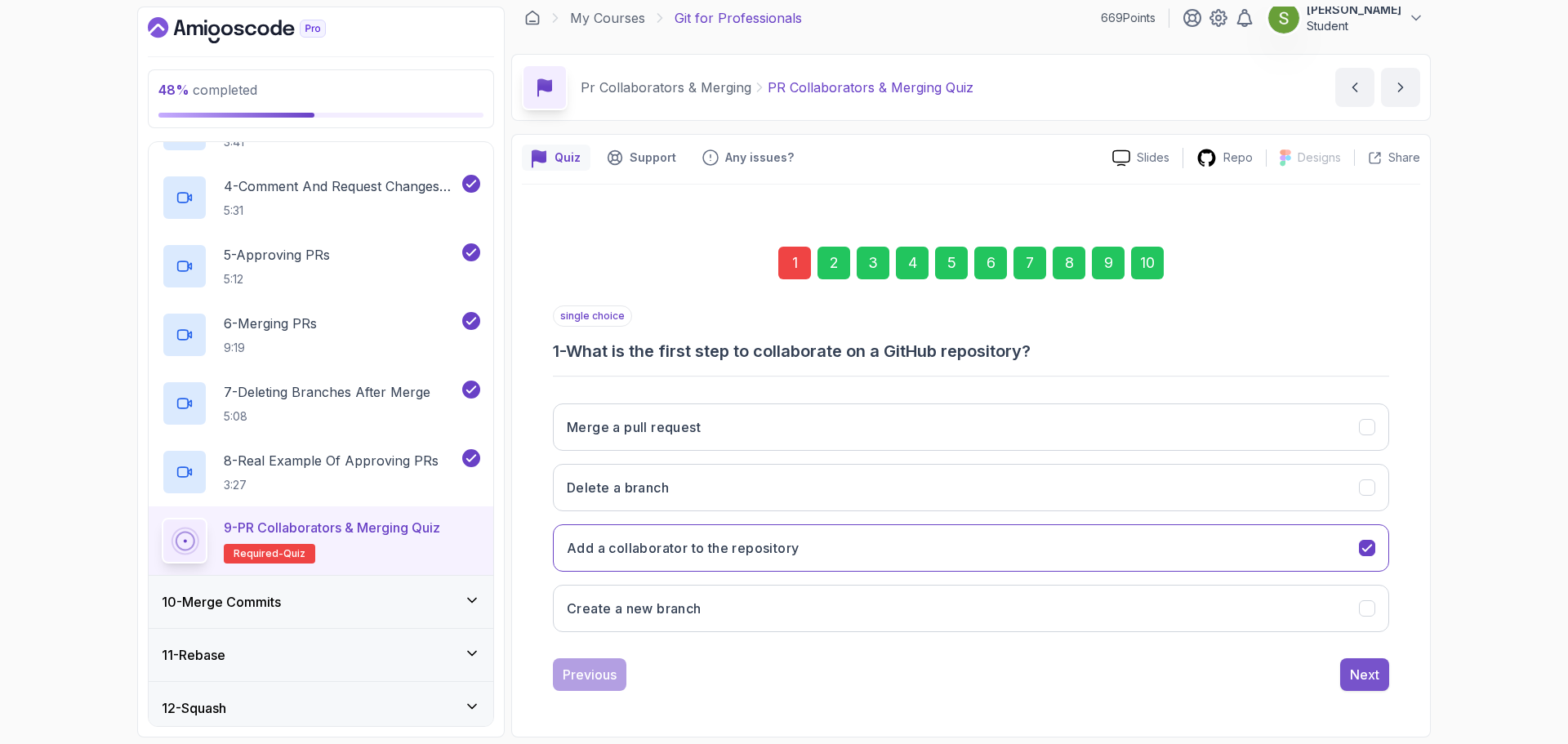
click at [1374, 680] on div "Next" at bounding box center [1364, 674] width 29 height 20
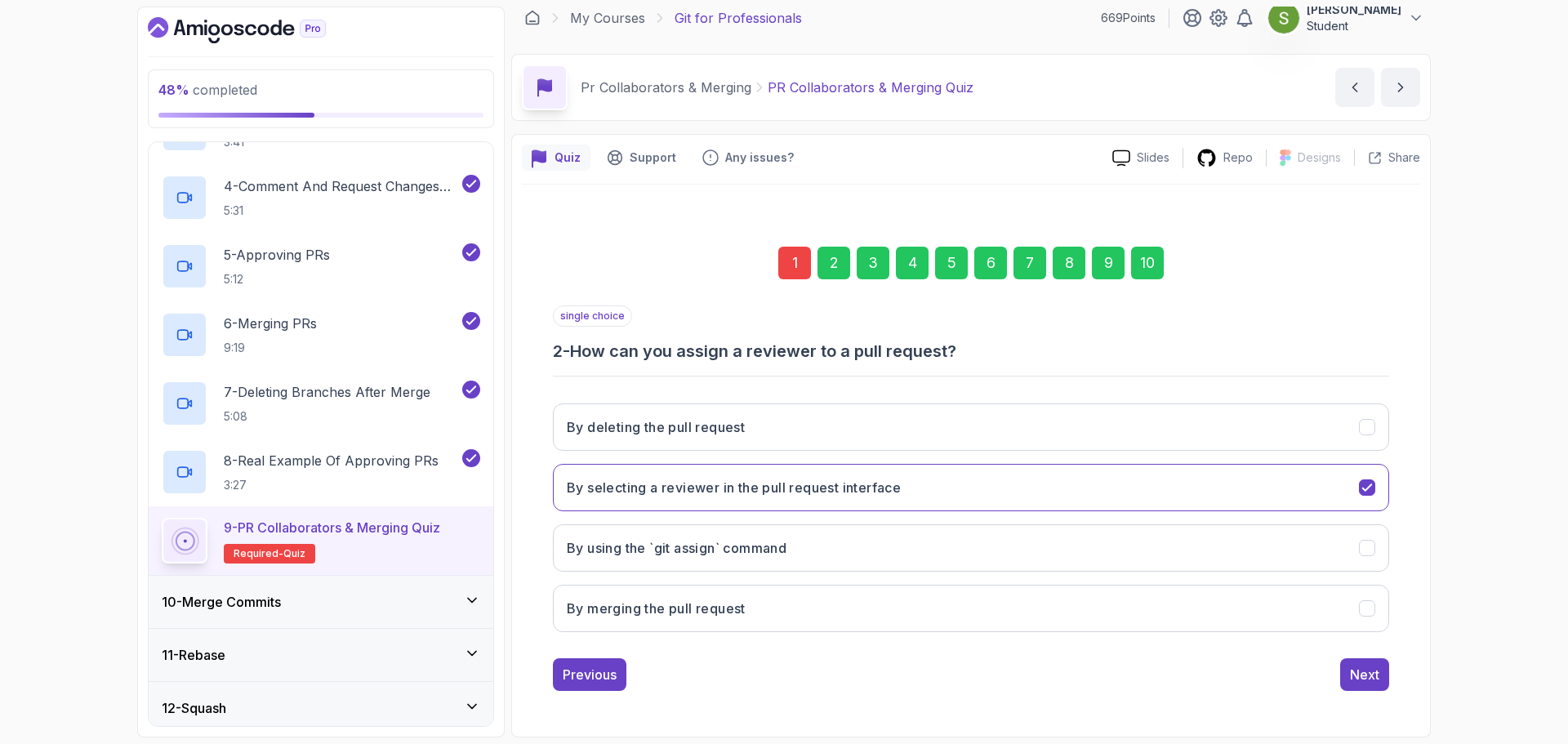
click at [1374, 680] on div "Next" at bounding box center [1364, 674] width 29 height 20
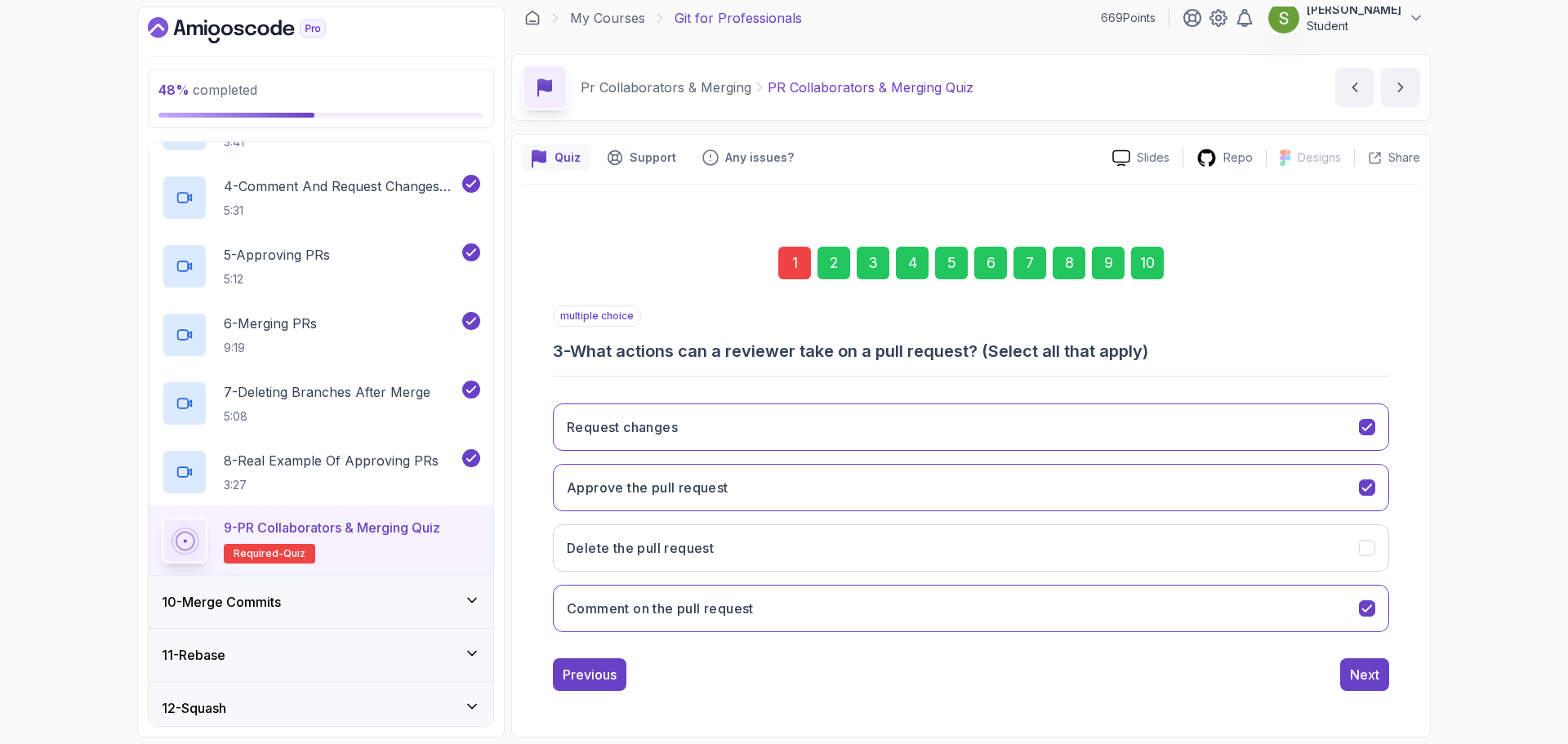
click at [1374, 680] on div "Next" at bounding box center [1364, 674] width 29 height 20
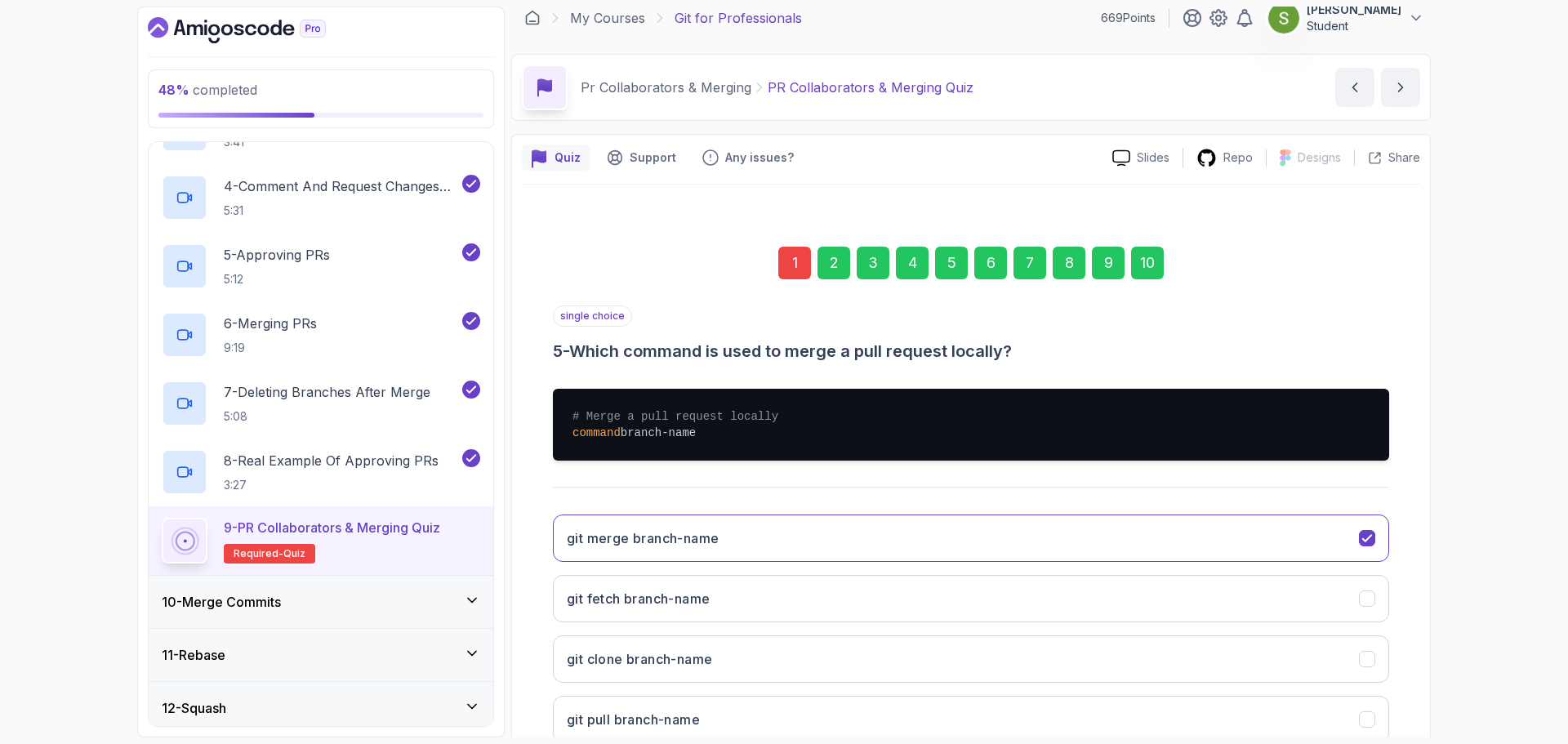
scroll to position [122, 0]
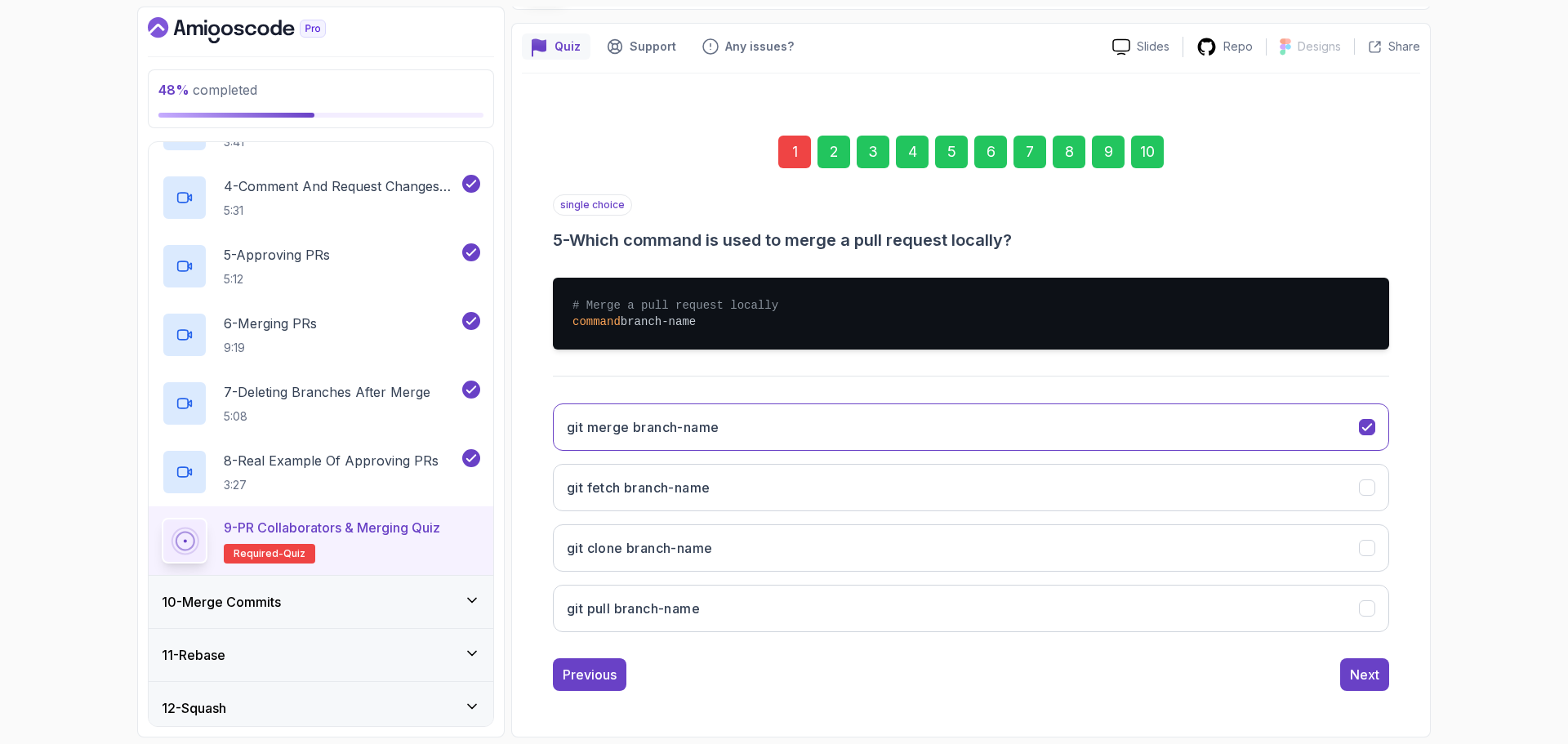
click at [1374, 680] on div "Next" at bounding box center [1364, 674] width 29 height 20
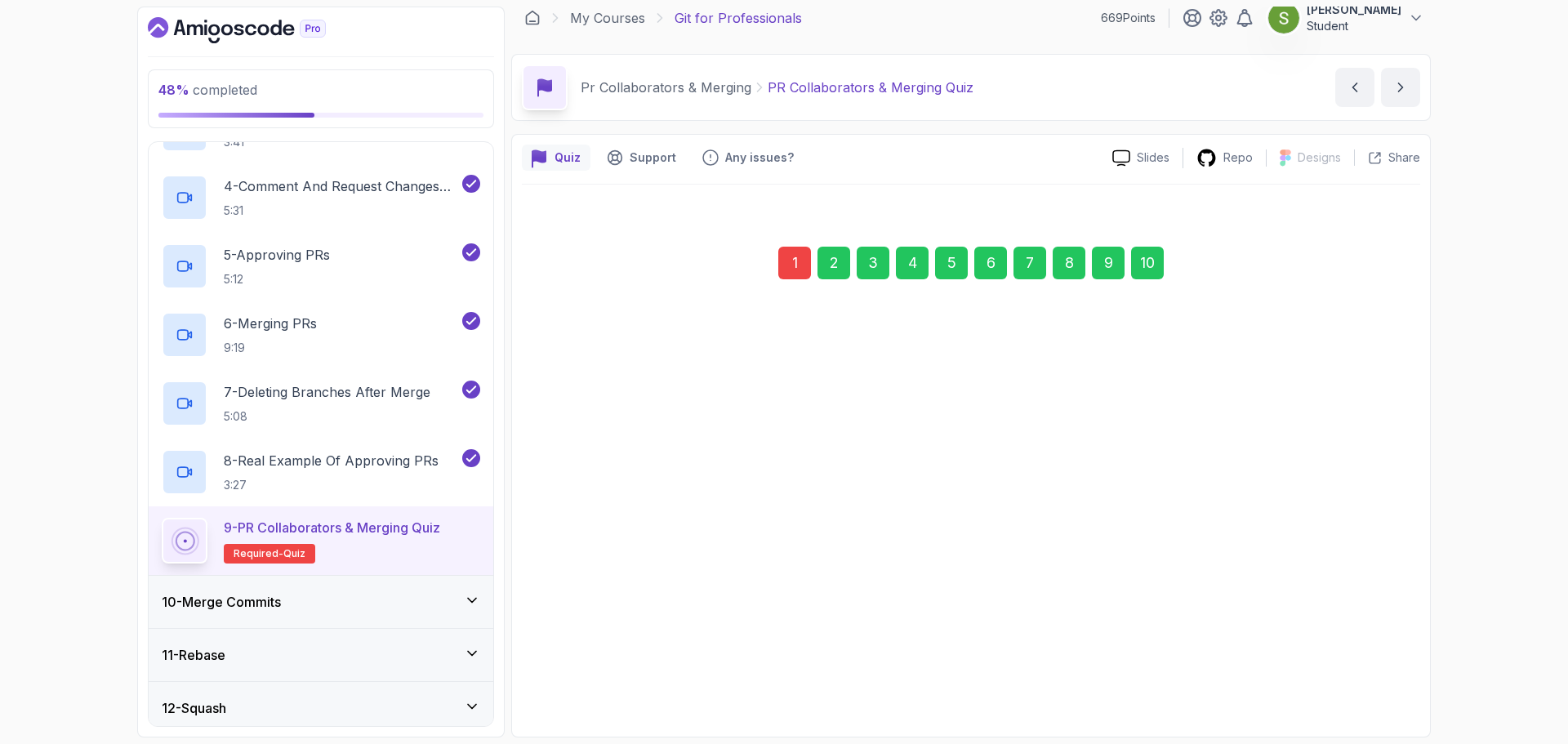
scroll to position [11, 0]
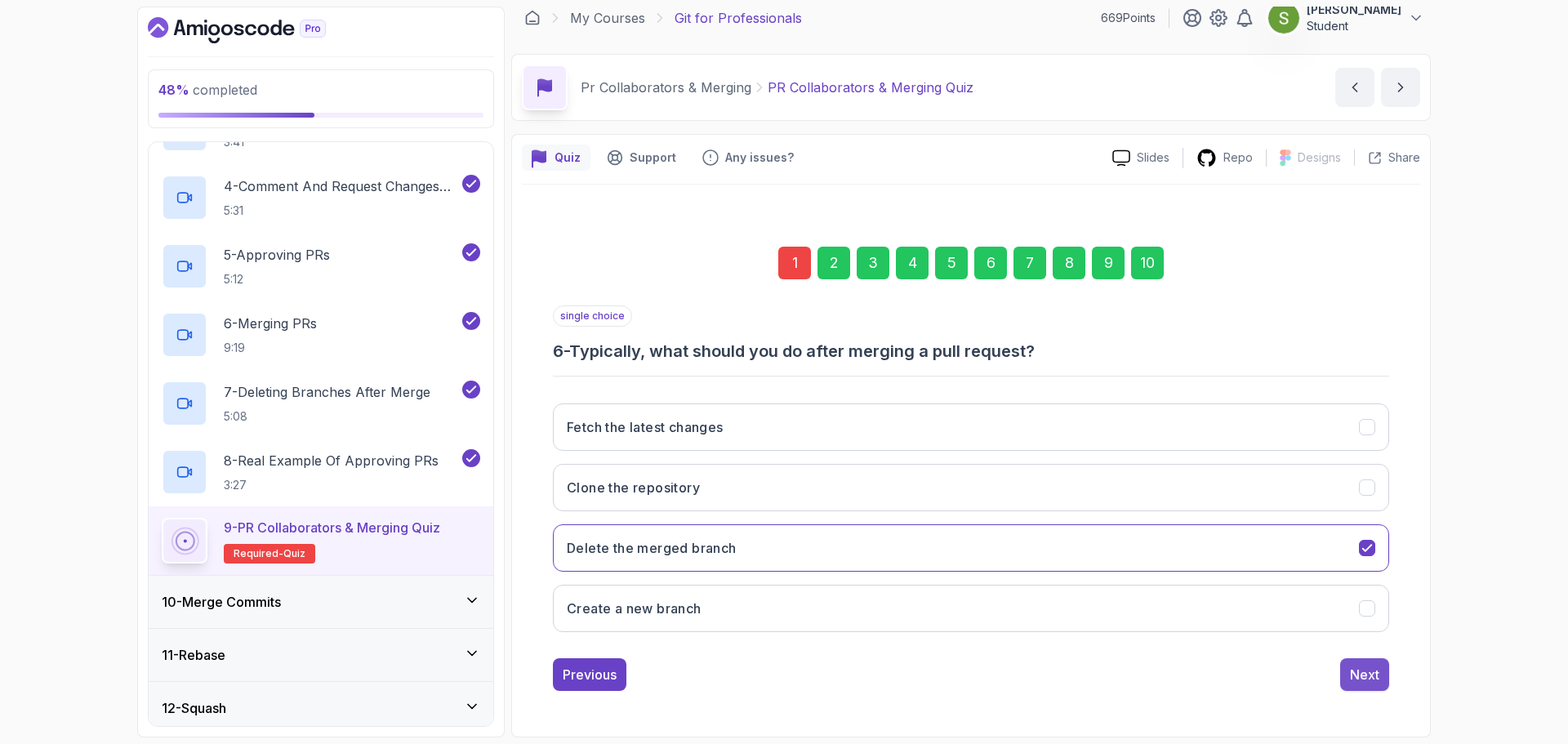
click at [1382, 682] on button "Next" at bounding box center [1365, 674] width 49 height 33
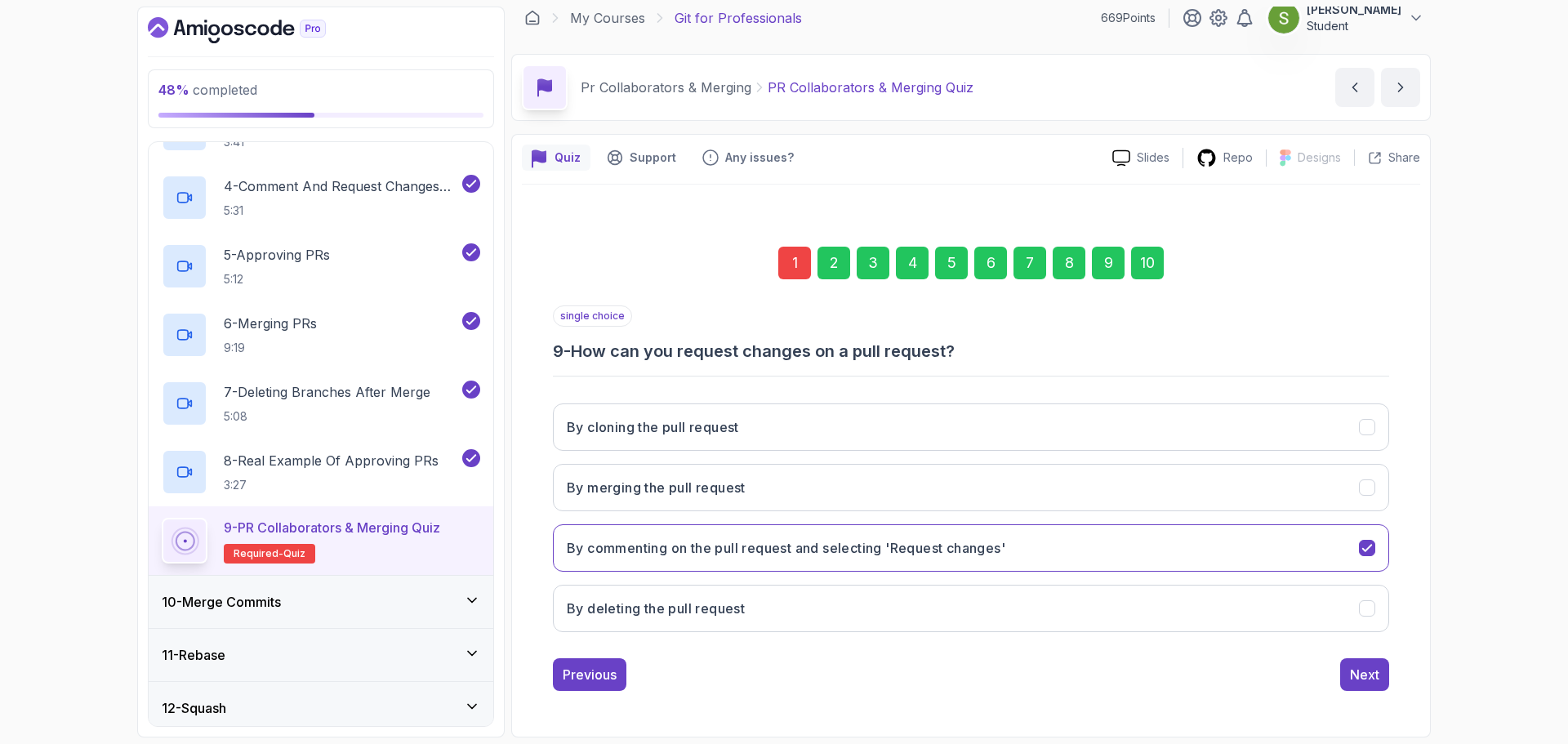
click at [1382, 682] on button "Next" at bounding box center [1365, 674] width 49 height 33
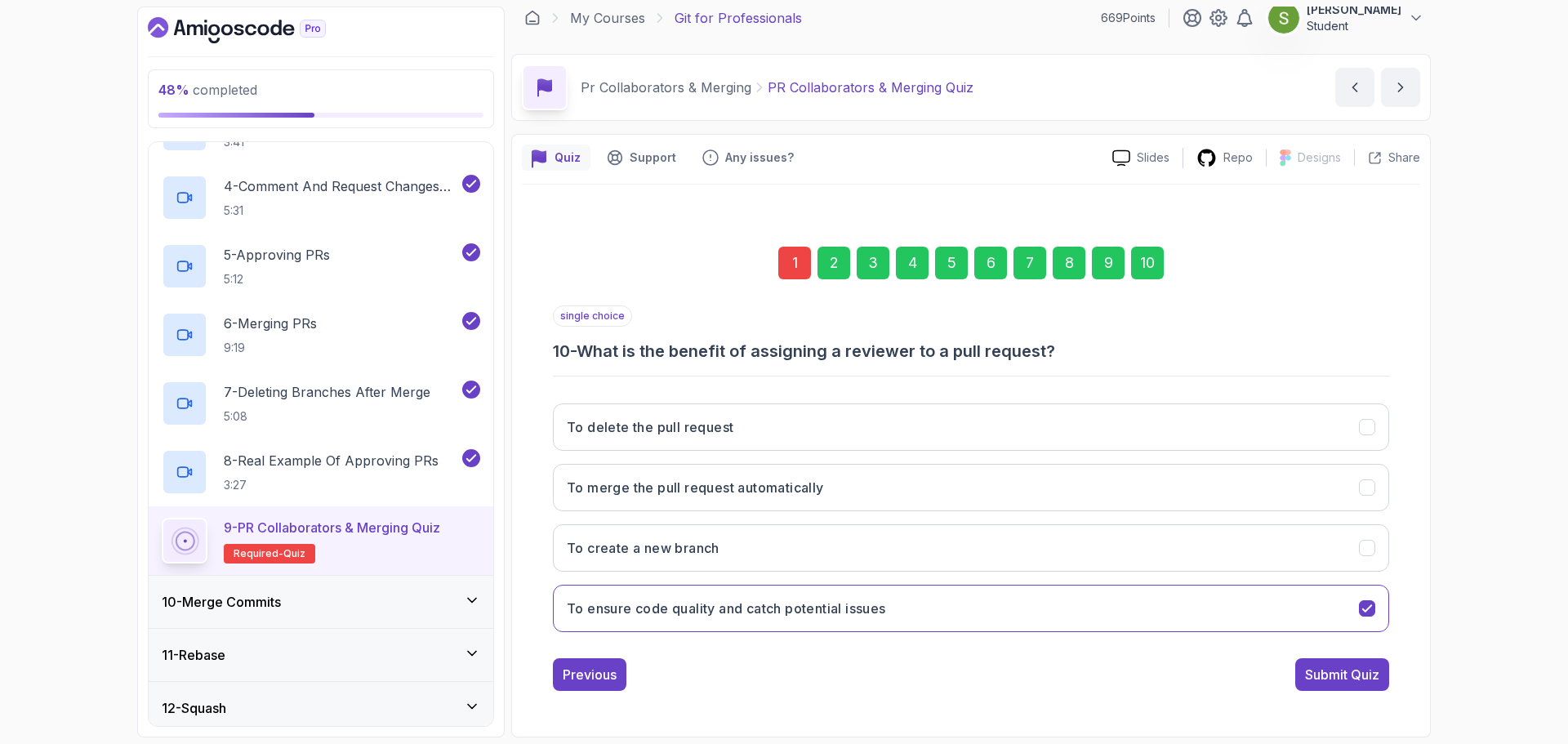
click at [1382, 682] on button "Submit Quiz" at bounding box center [1342, 674] width 94 height 33
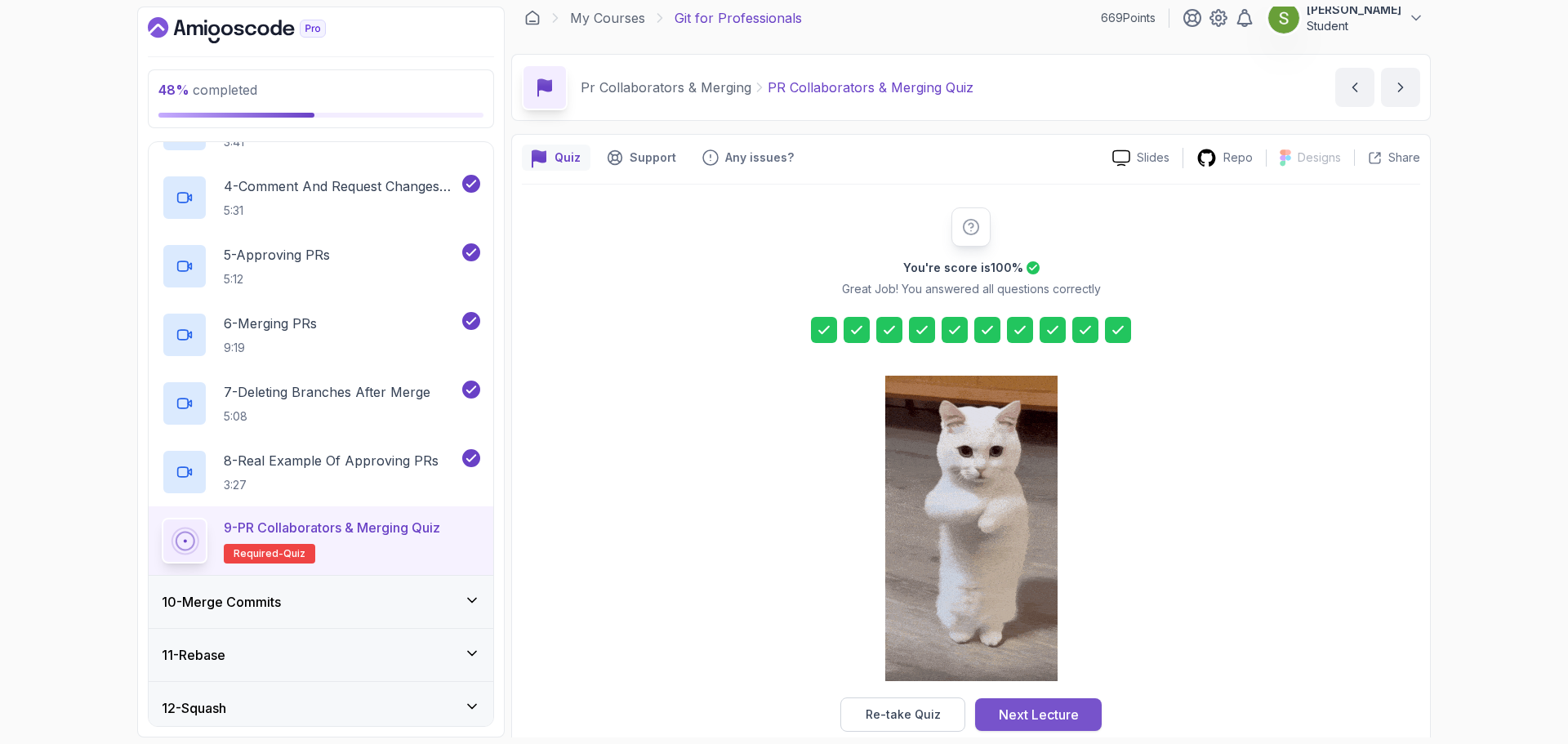
click at [1054, 719] on div "Next Lecture" at bounding box center [1038, 714] width 80 height 20
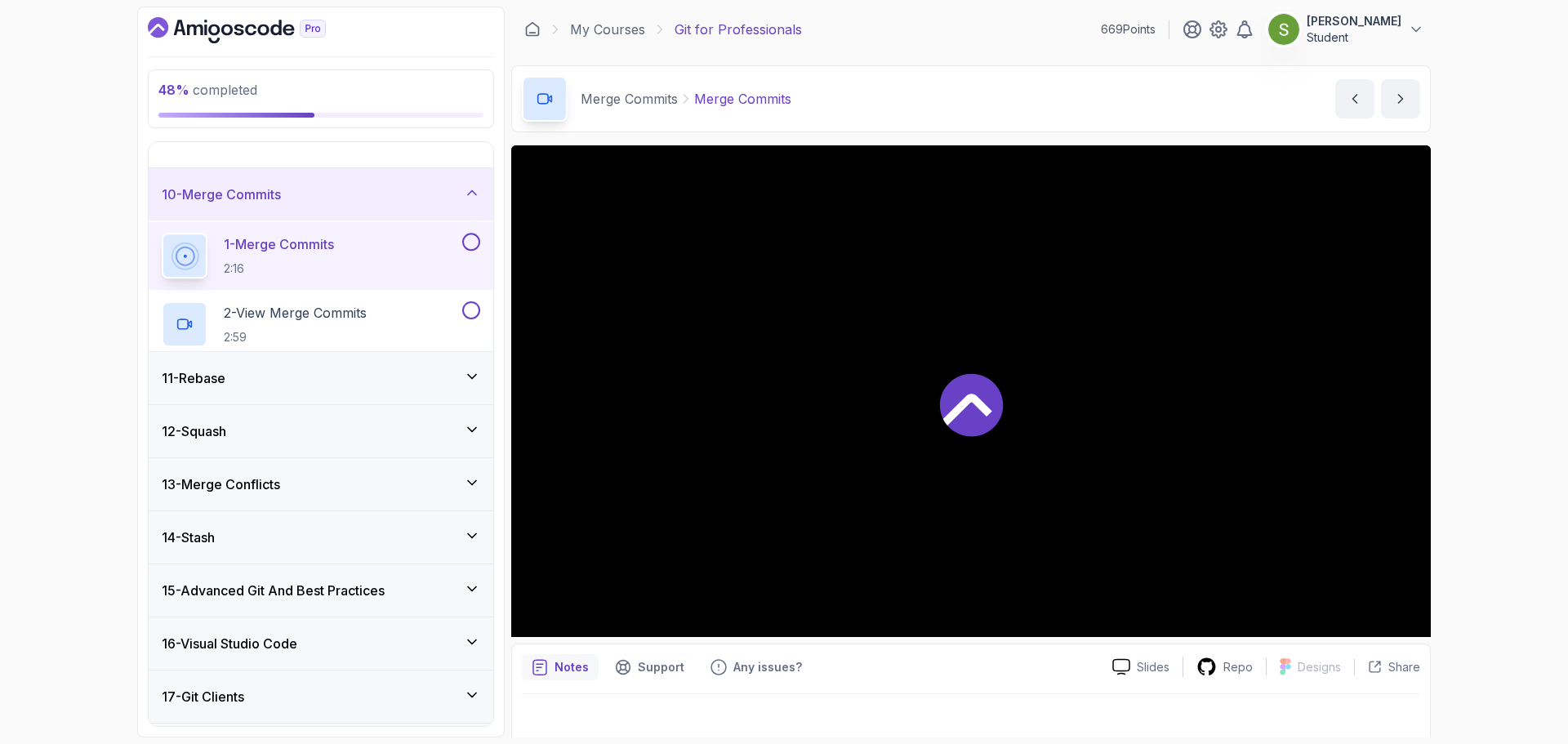
scroll to position [478, 0]
